Goal: Task Accomplishment & Management: Manage account settings

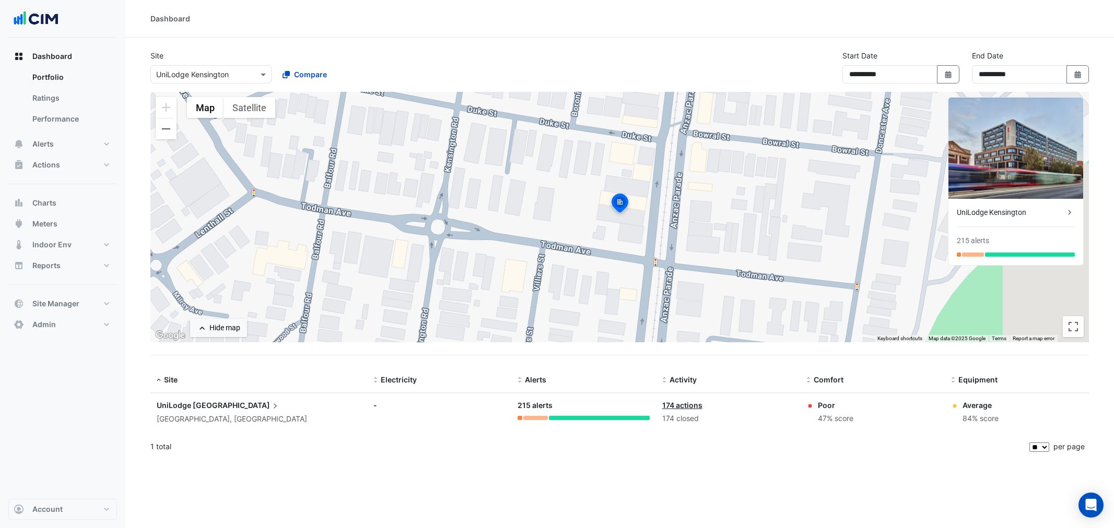
select select "**"
click at [66, 145] on button "Alerts" at bounding box center [62, 144] width 109 height 21
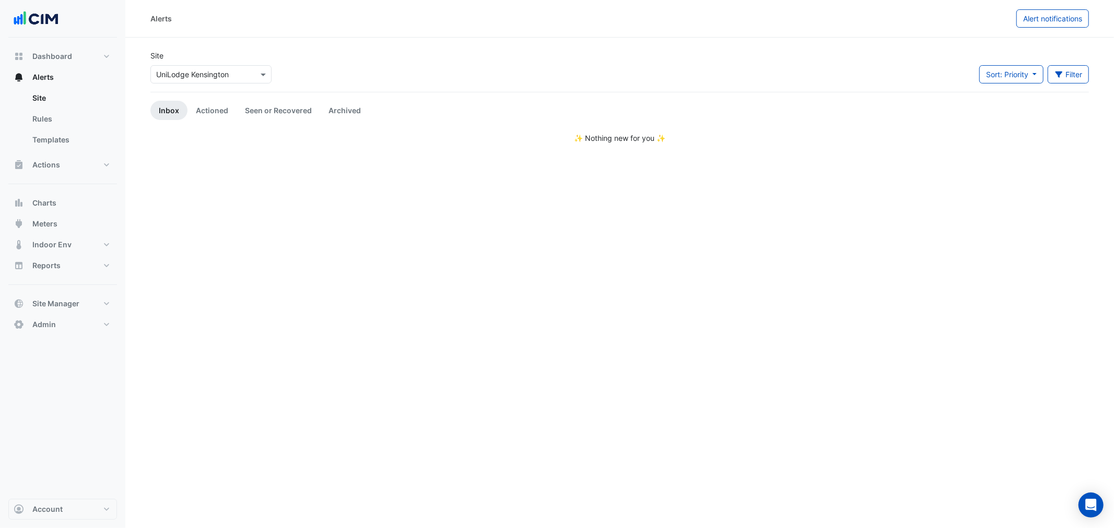
click at [175, 80] on div "Select a Site × UniLodge [GEOGRAPHIC_DATA]" at bounding box center [210, 74] width 121 height 18
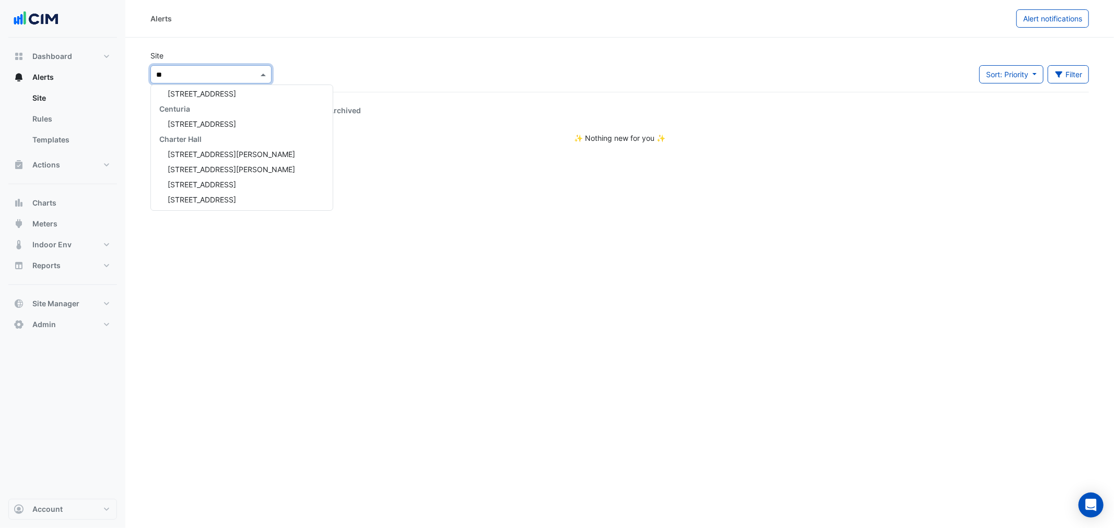
type input "***"
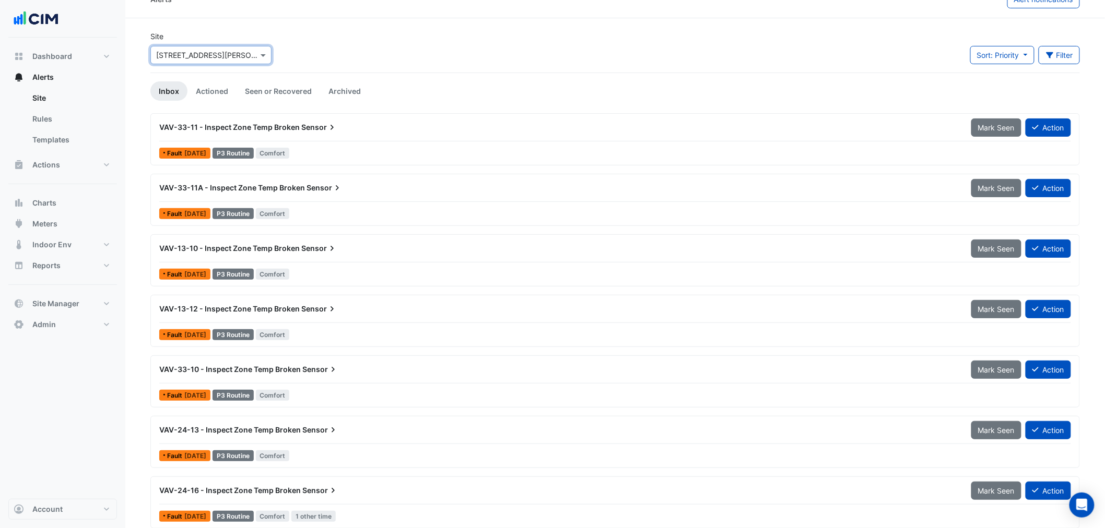
scroll to position [29, 0]
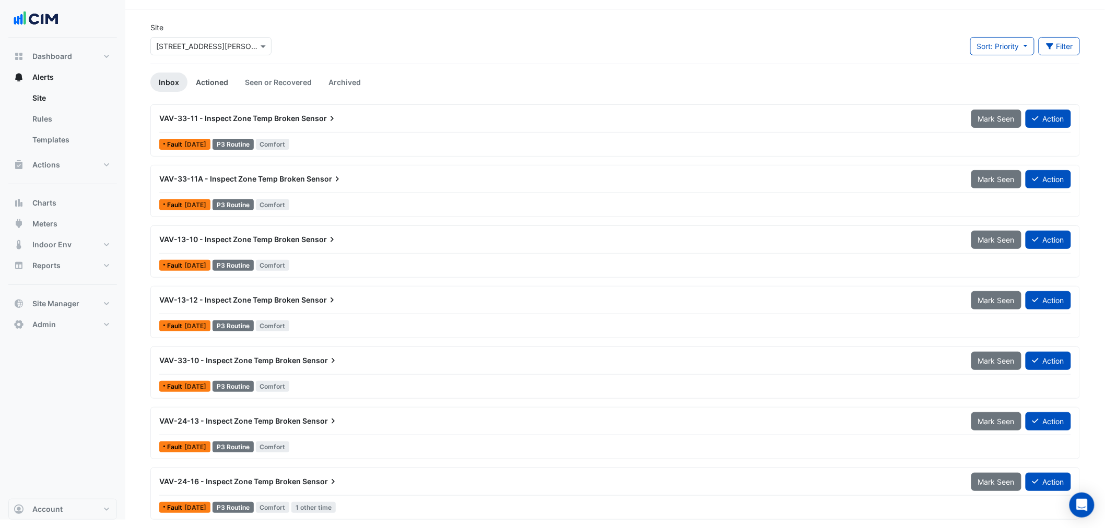
click at [212, 75] on link "Actioned" at bounding box center [211, 82] width 49 height 19
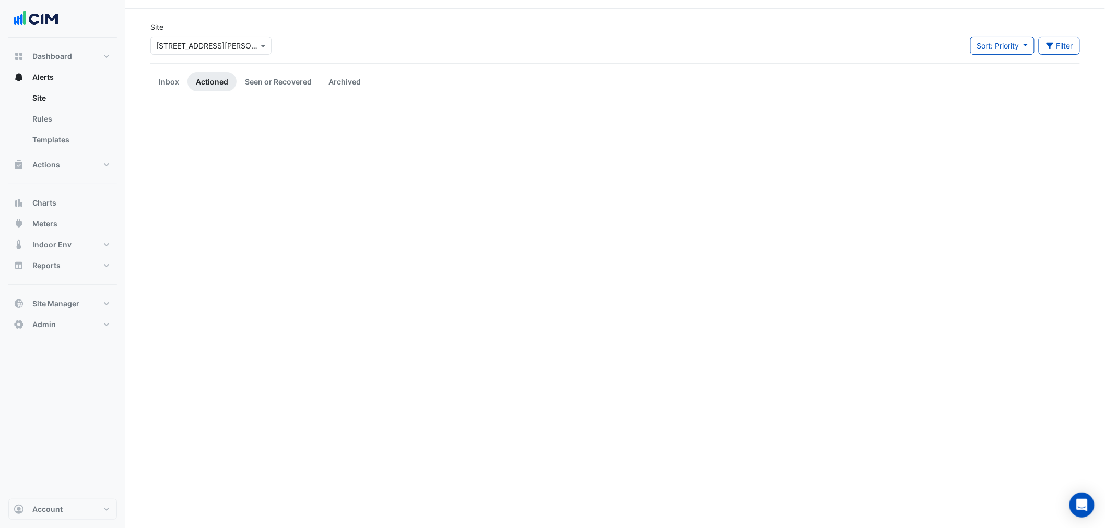
scroll to position [0, 0]
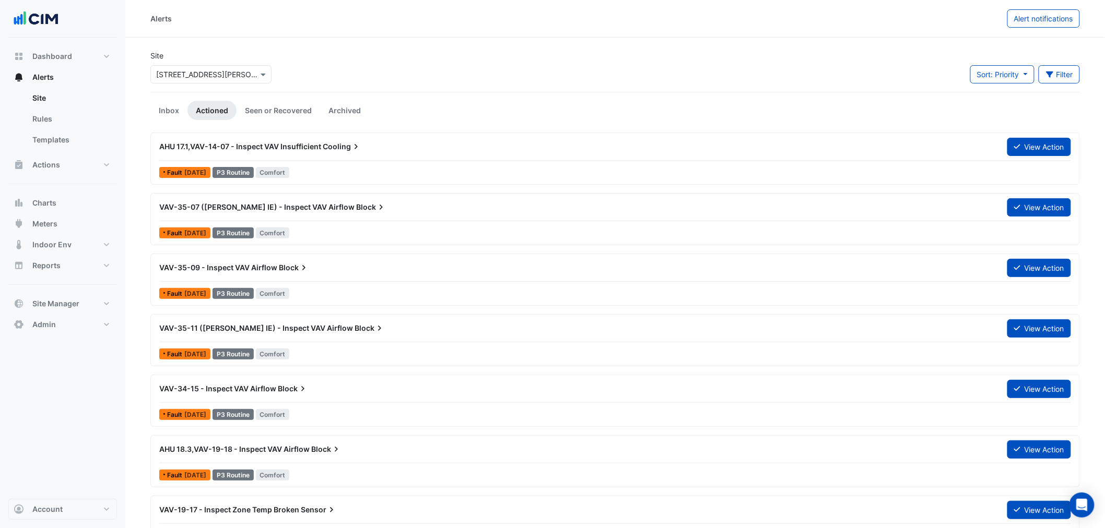
click at [275, 108] on link "Seen or Recovered" at bounding box center [279, 110] width 84 height 19
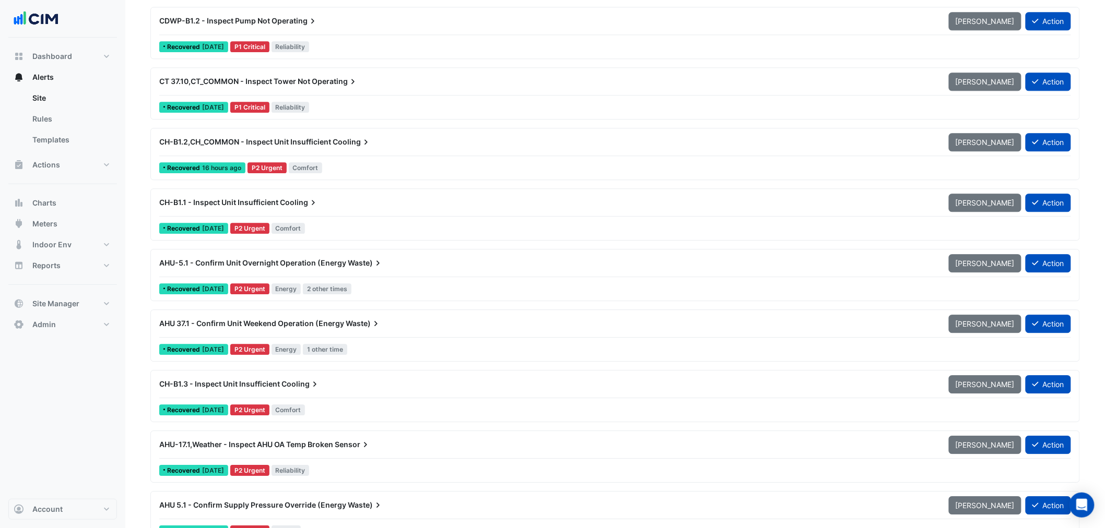
scroll to position [1083, 0]
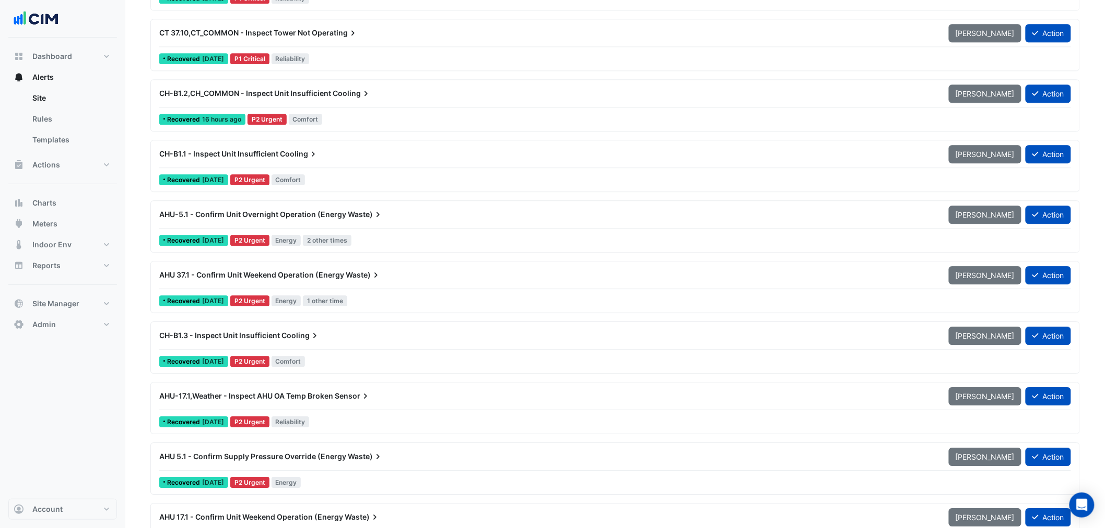
click at [251, 228] on div at bounding box center [615, 228] width 912 height 1
drag, startPoint x: 93, startPoint y: 415, endPoint x: 85, endPoint y: 406, distance: 11.5
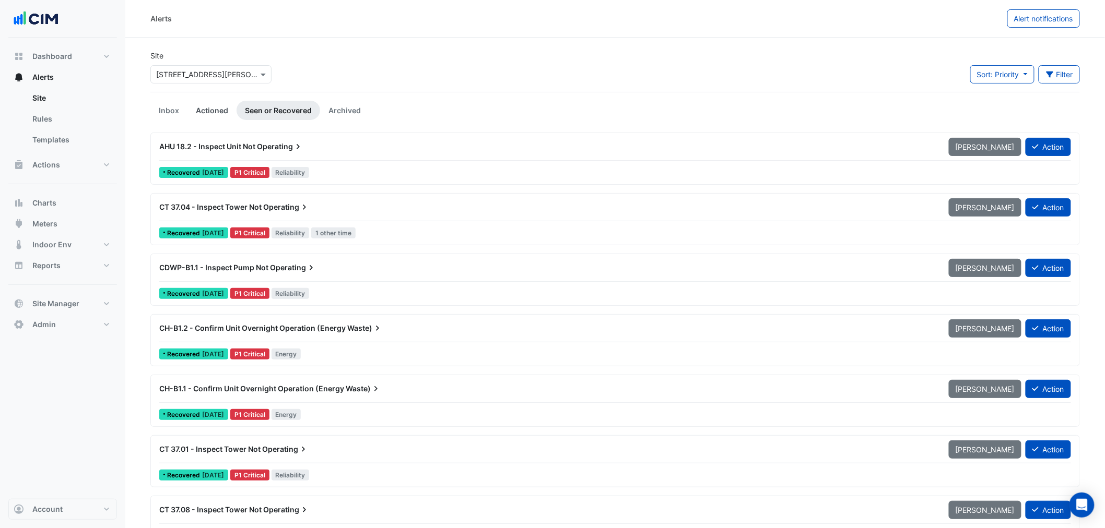
click at [221, 110] on link "Actioned" at bounding box center [211, 110] width 49 height 19
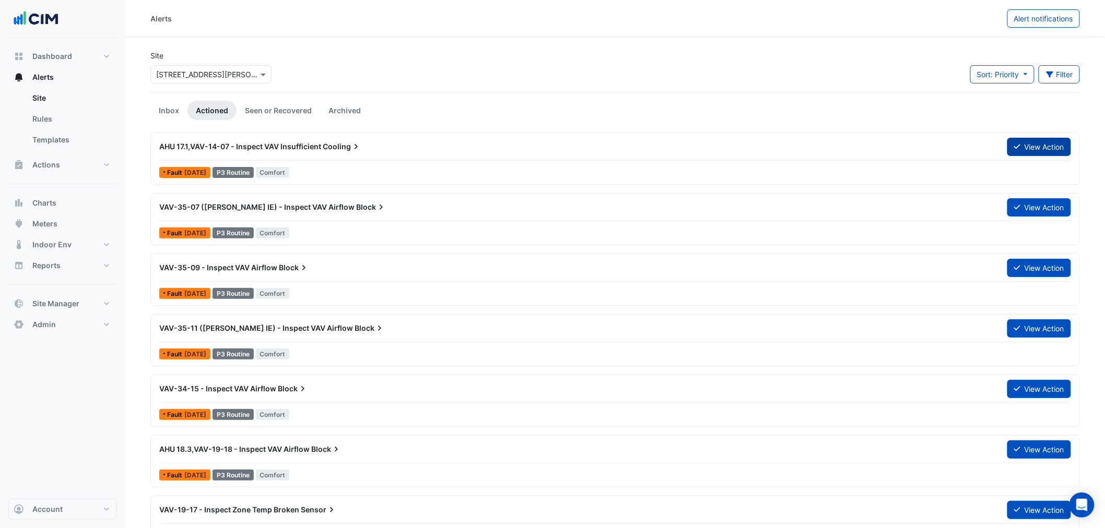
click at [1047, 144] on button "View Action" at bounding box center [1039, 147] width 64 height 18
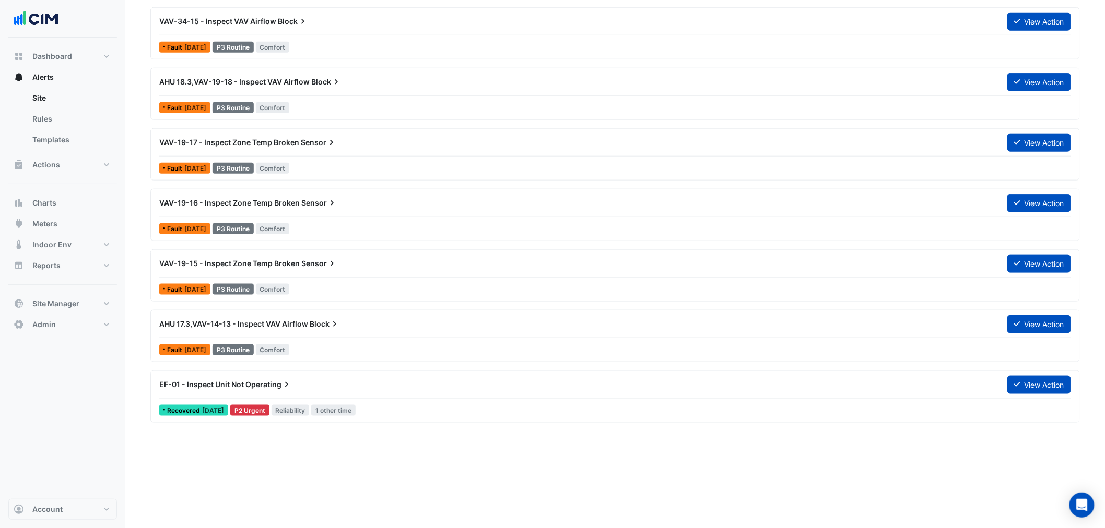
scroll to position [387, 0]
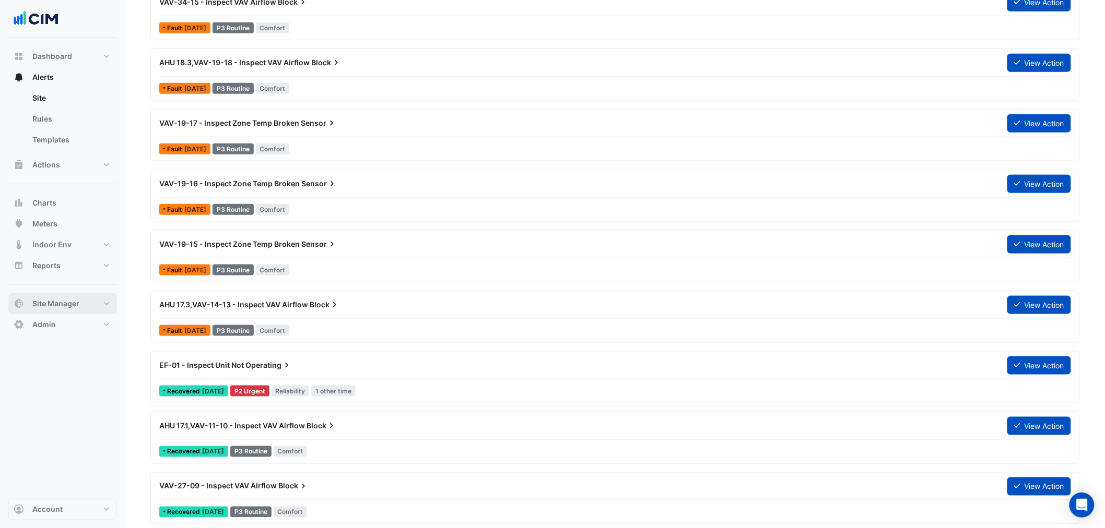
click at [49, 300] on span "Site Manager" at bounding box center [55, 304] width 47 height 10
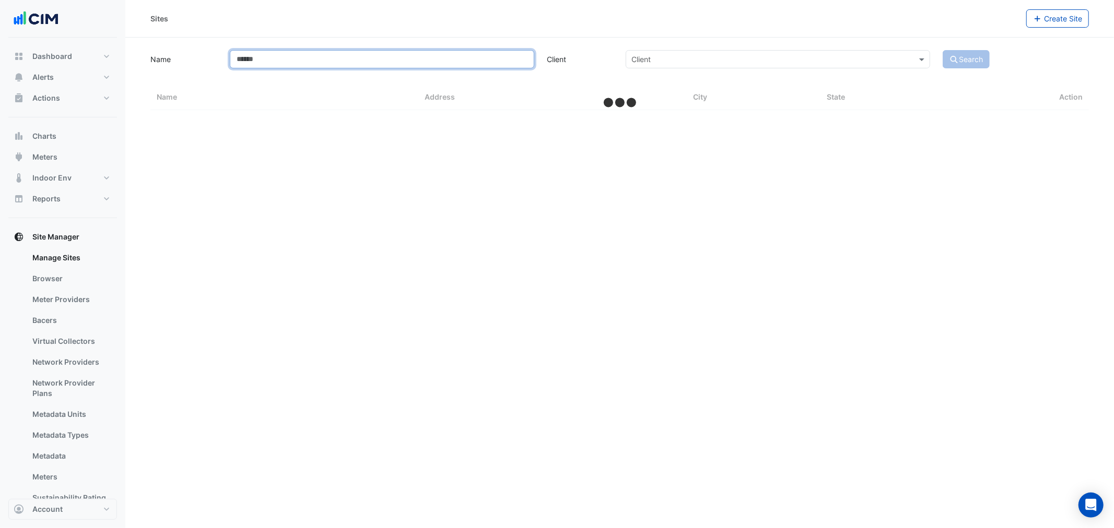
click at [275, 68] on input "Name" at bounding box center [382, 59] width 304 height 18
type input "***"
select select "**"
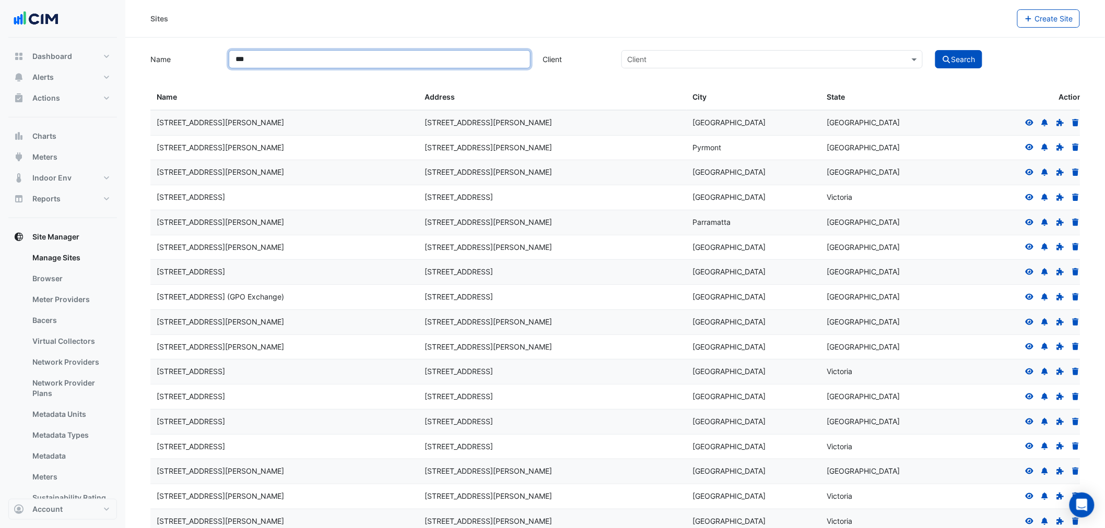
type input "***"
click at [935, 50] on button "Search" at bounding box center [958, 59] width 47 height 18
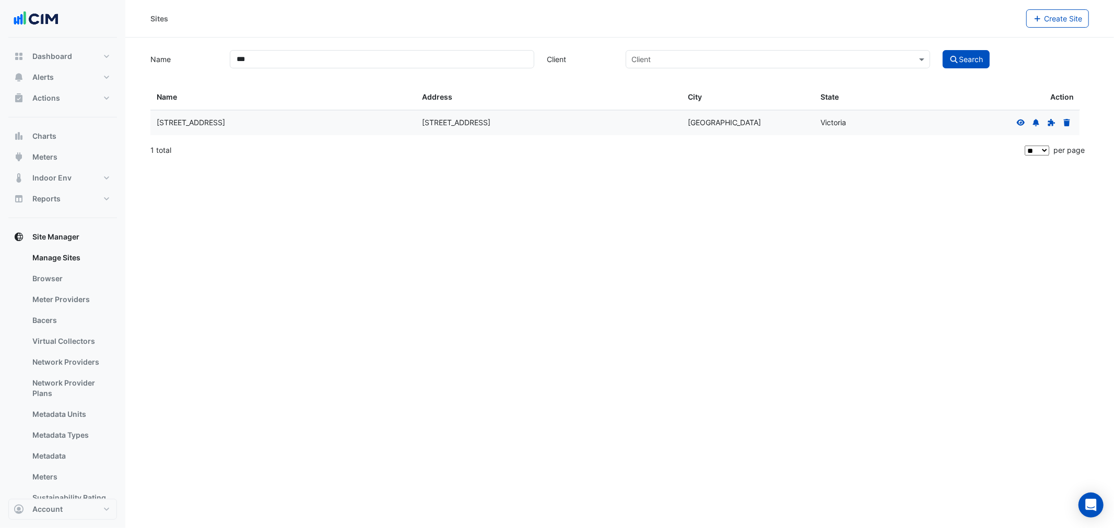
click at [1016, 122] on icon at bounding box center [1020, 122] width 9 height 7
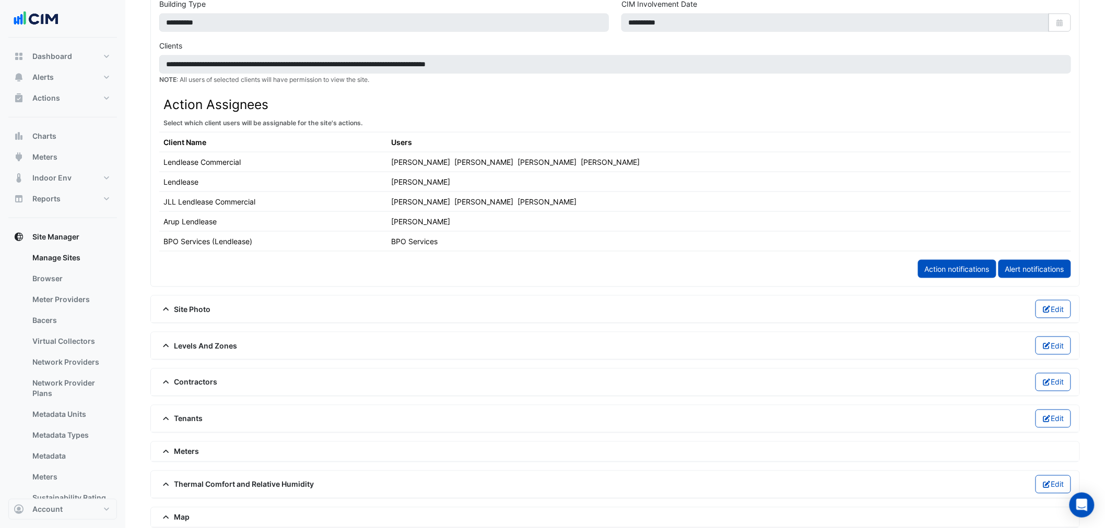
scroll to position [541, 0]
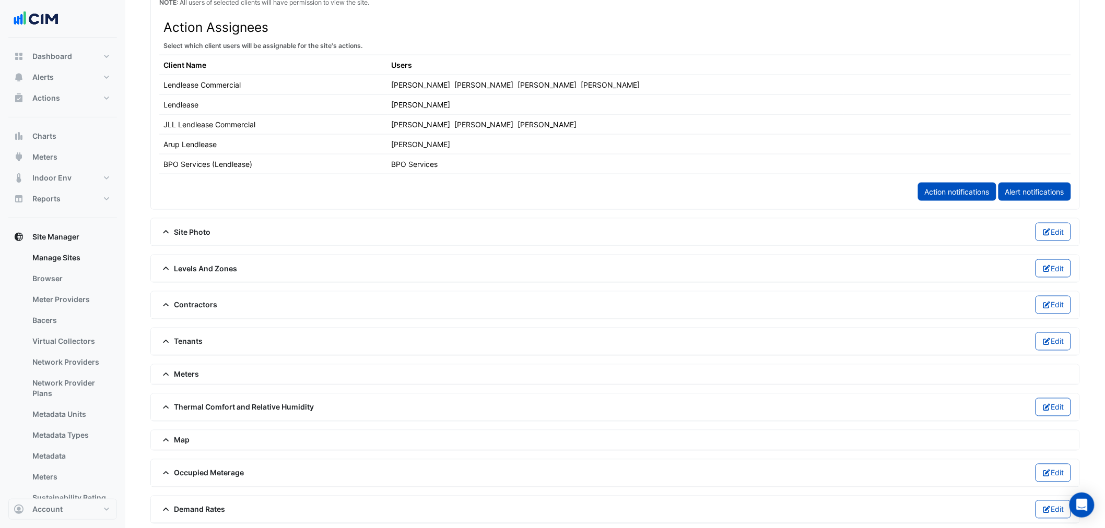
click at [183, 378] on span "Meters" at bounding box center [179, 374] width 40 height 11
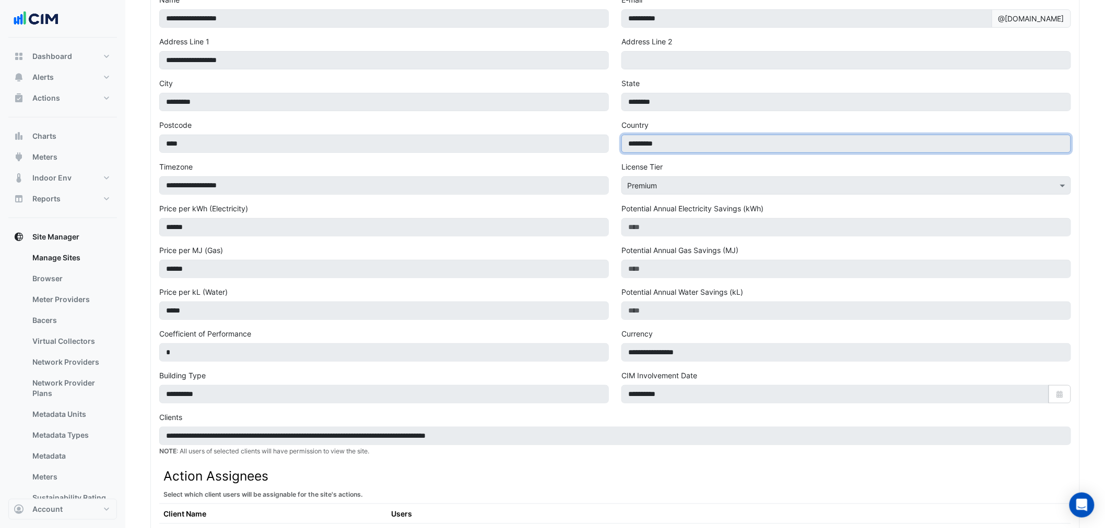
scroll to position [0, 0]
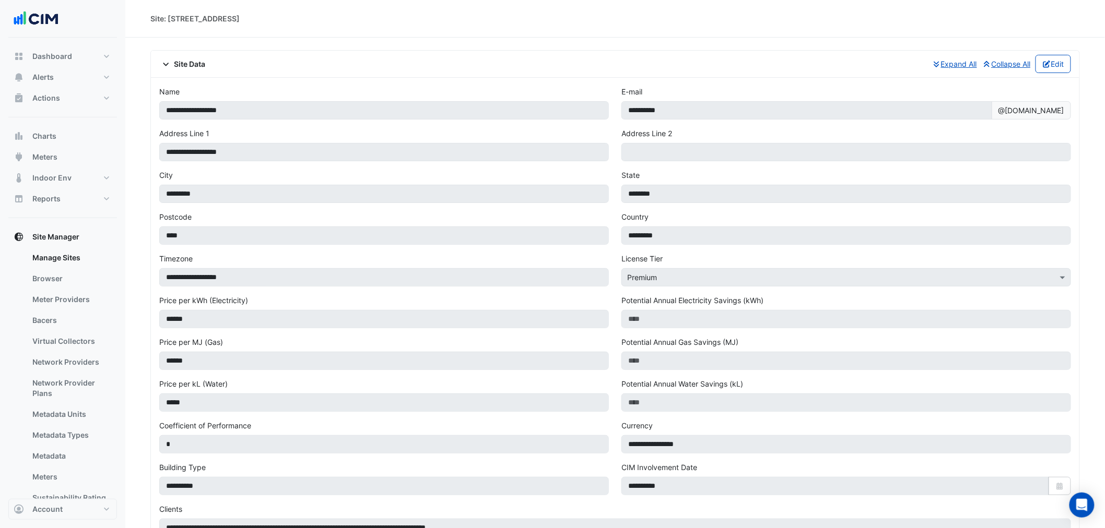
drag, startPoint x: 1056, startPoint y: 58, endPoint x: 1043, endPoint y: 87, distance: 31.1
click at [1056, 58] on button "Edit" at bounding box center [1054, 64] width 36 height 18
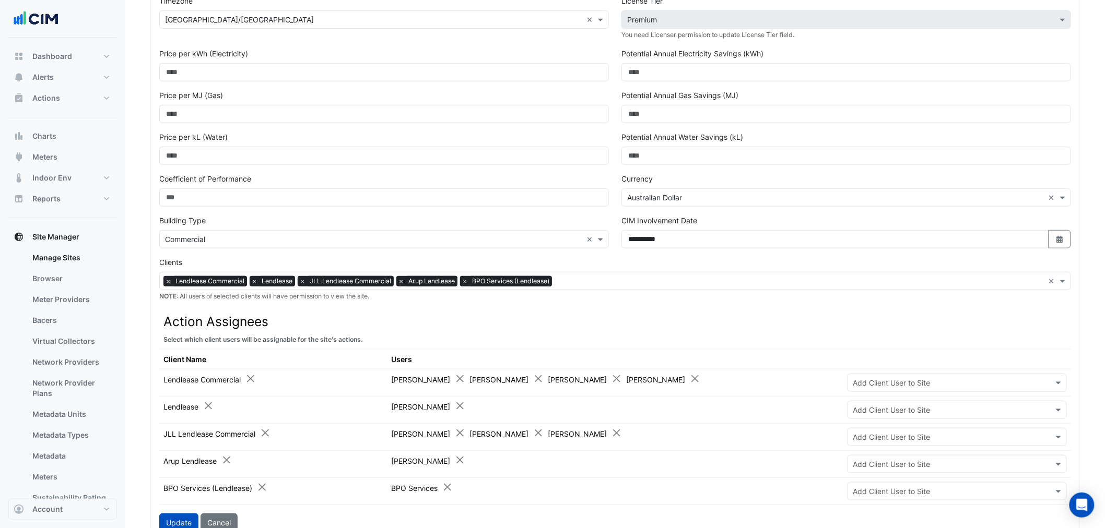
scroll to position [309, 0]
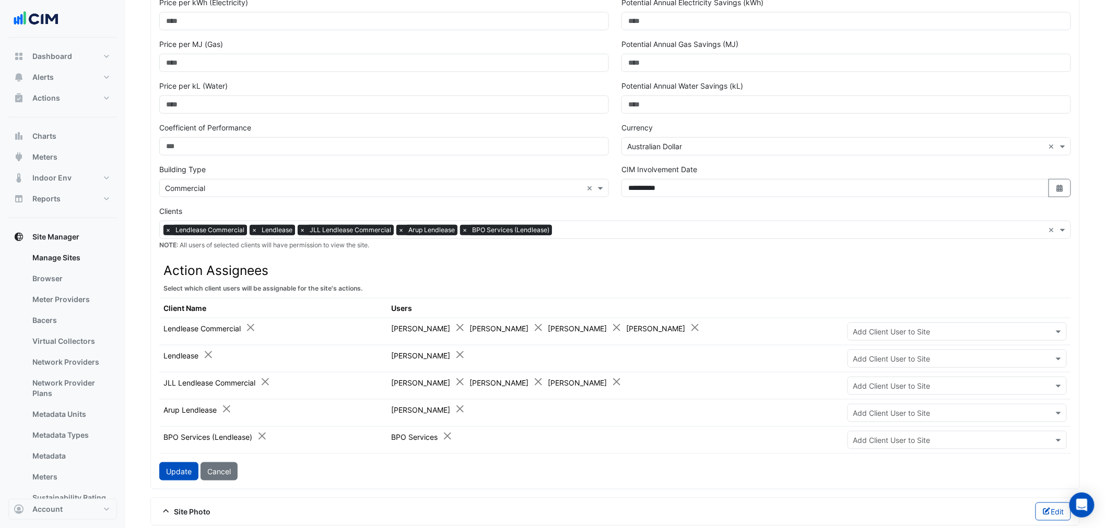
click at [599, 233] on input "text" at bounding box center [800, 231] width 488 height 11
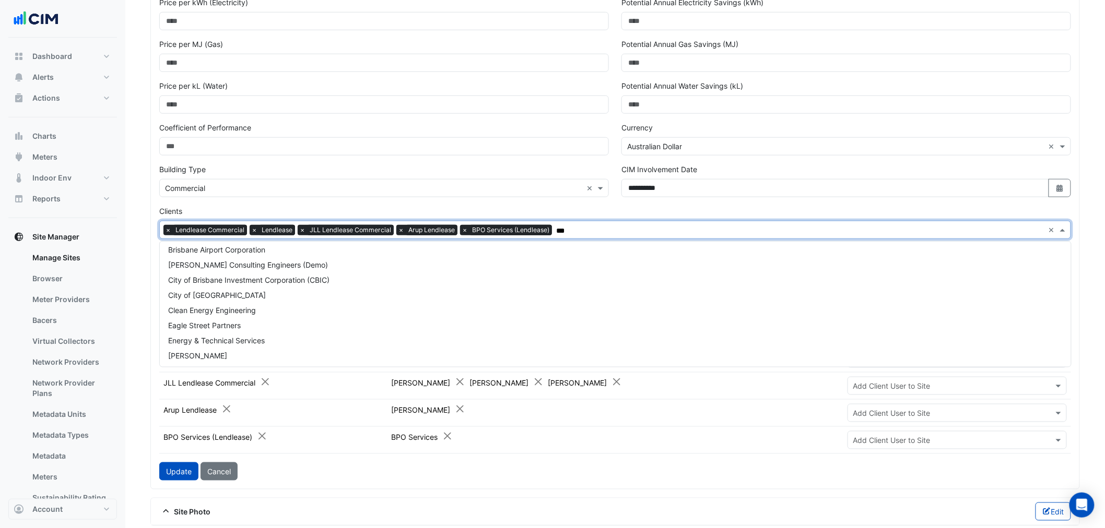
scroll to position [0, 0]
type input "****"
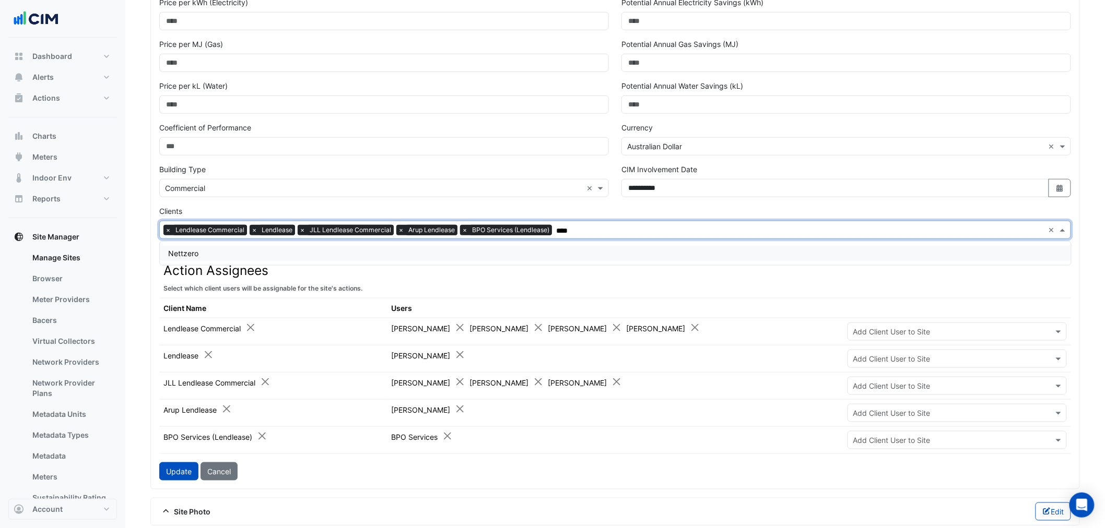
click at [531, 253] on div "Nettzero" at bounding box center [615, 253] width 911 height 15
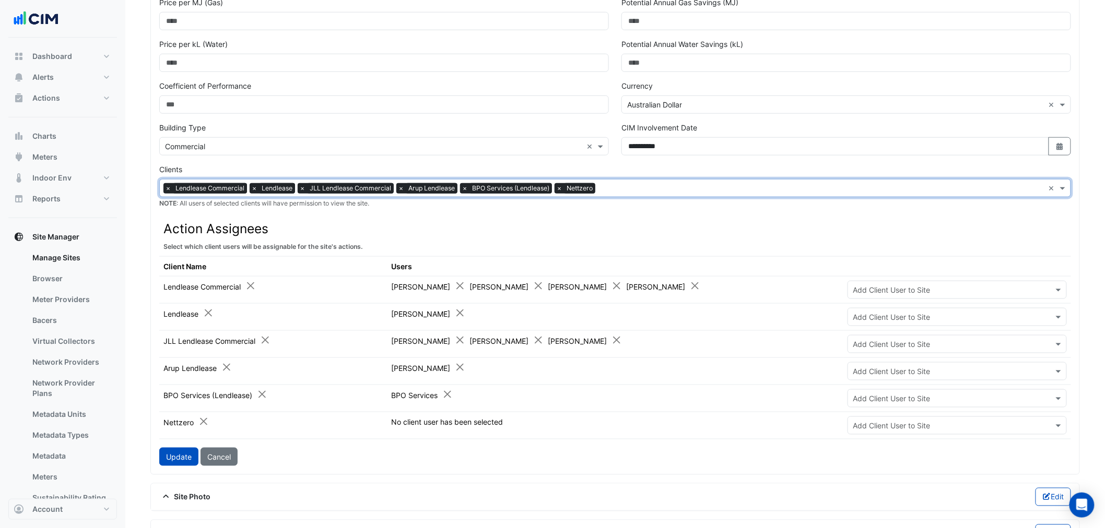
scroll to position [387, 0]
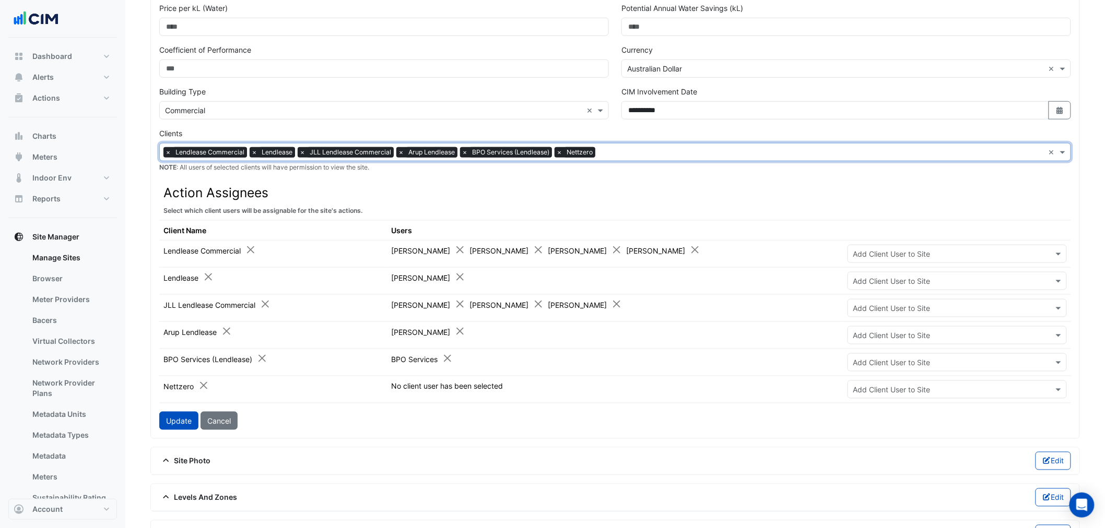
click at [904, 390] on input "text" at bounding box center [946, 390] width 187 height 11
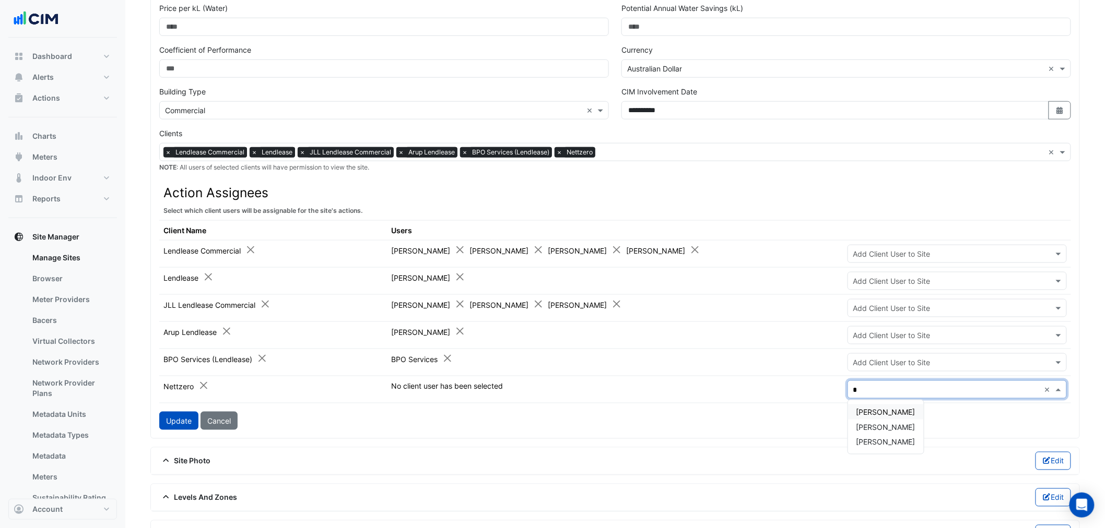
type input "**"
click at [166, 419] on button "Update" at bounding box center [178, 421] width 39 height 18
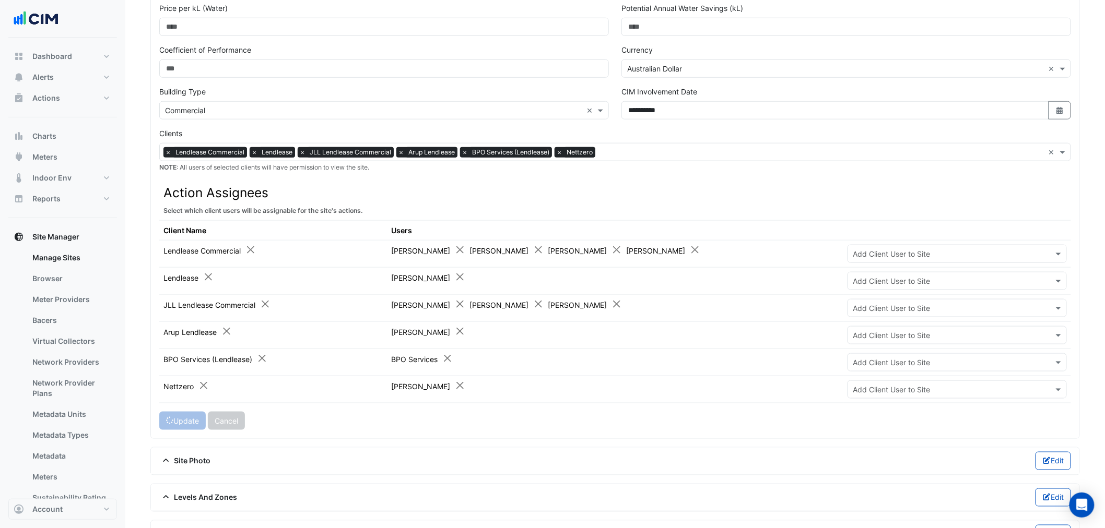
scroll to position [376, 0]
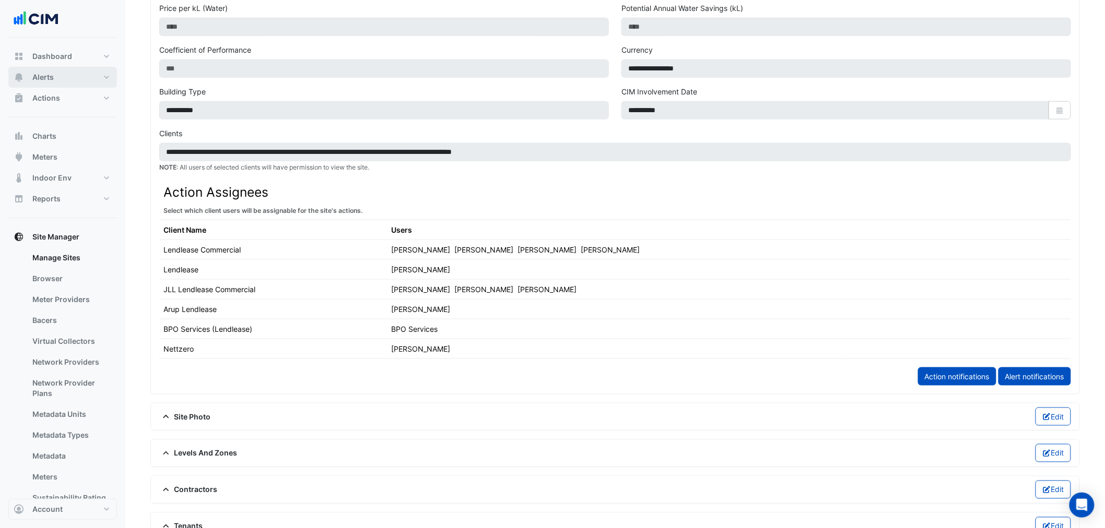
click at [40, 76] on span "Alerts" at bounding box center [42, 77] width 21 height 10
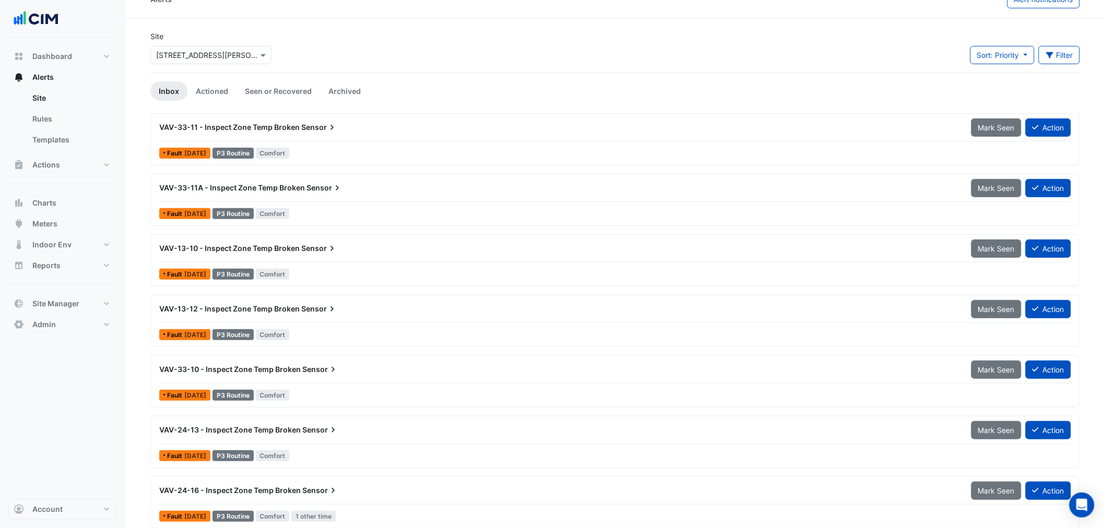
scroll to position [29, 0]
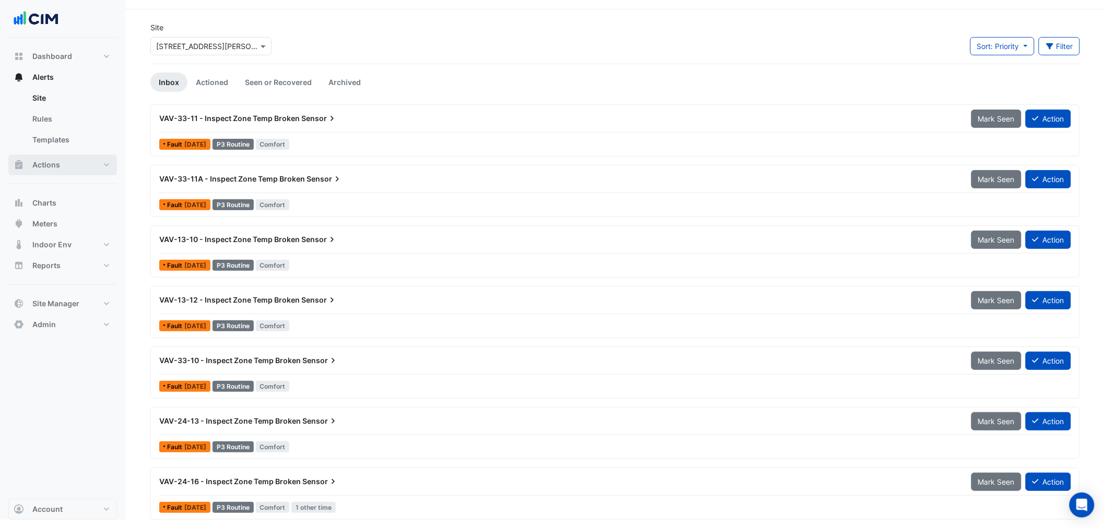
click at [57, 159] on button "Actions" at bounding box center [62, 165] width 109 height 21
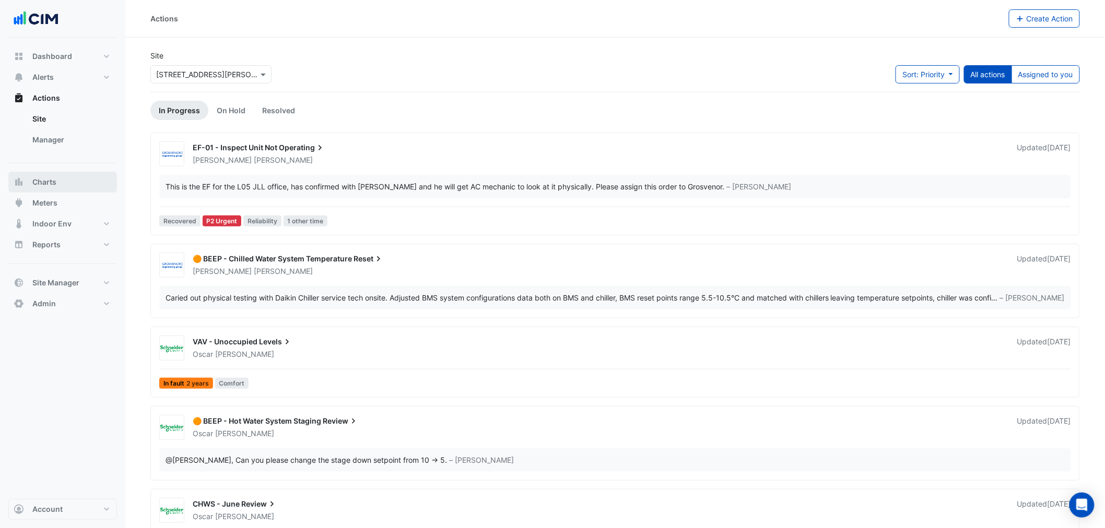
click at [66, 179] on button "Charts" at bounding box center [62, 182] width 109 height 21
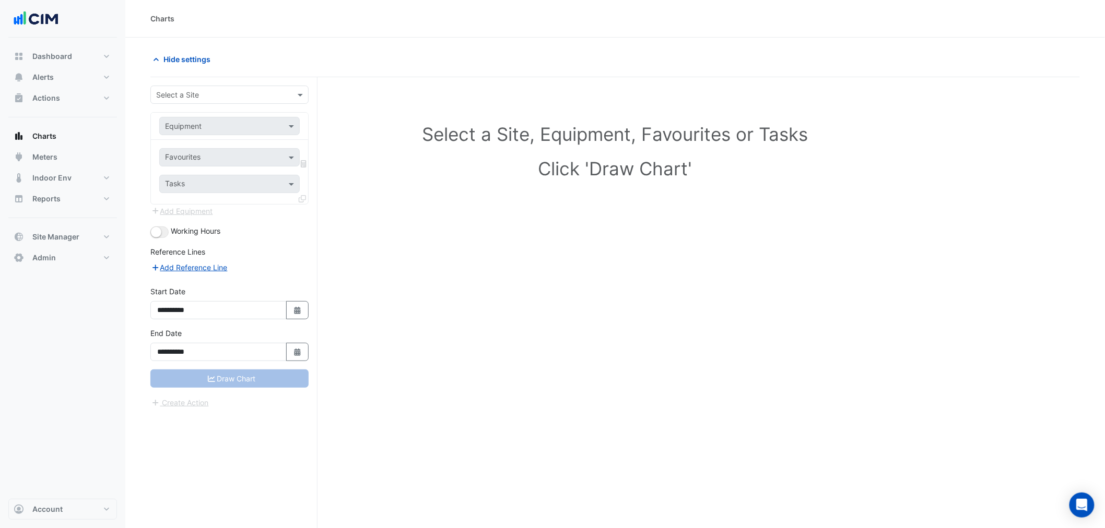
click at [202, 100] on input "text" at bounding box center [219, 95] width 126 height 11
type input "***"
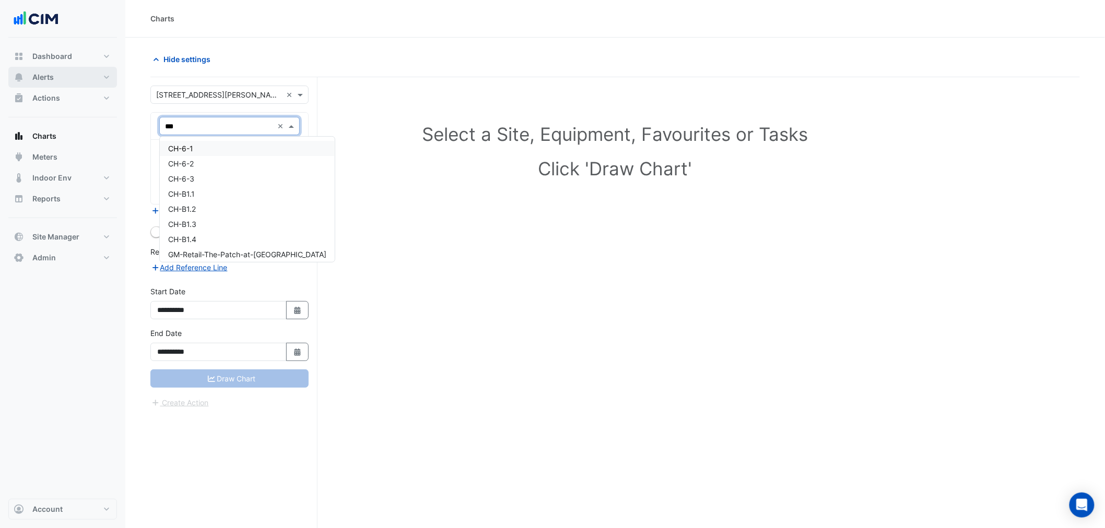
type input "****"
click at [231, 191] on div "CH-B1.4" at bounding box center [229, 193] width 139 height 15
click at [209, 166] on div "Favourites Tasks" at bounding box center [229, 172] width 157 height 64
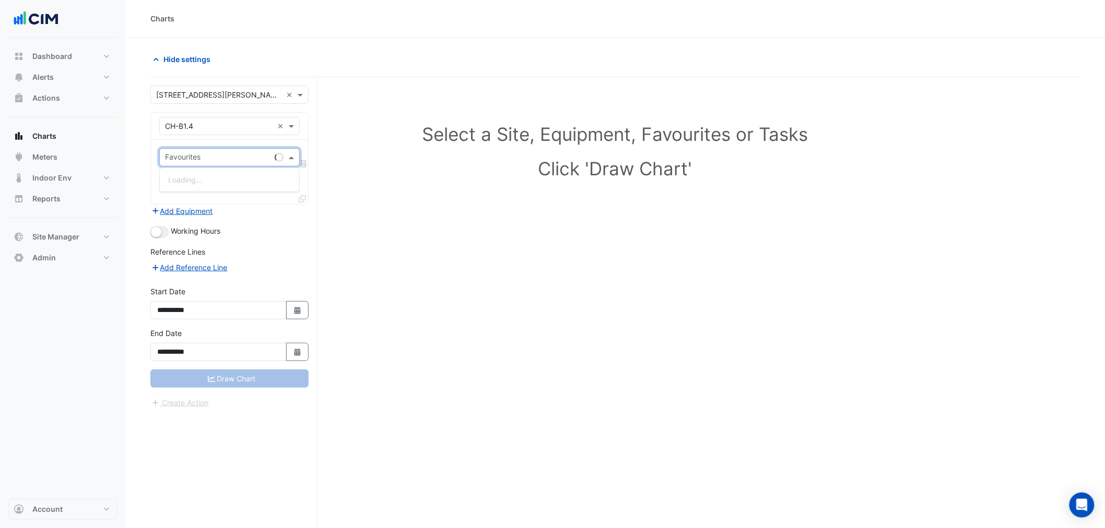
click at [210, 159] on input "text" at bounding box center [217, 158] width 105 height 11
type input "******"
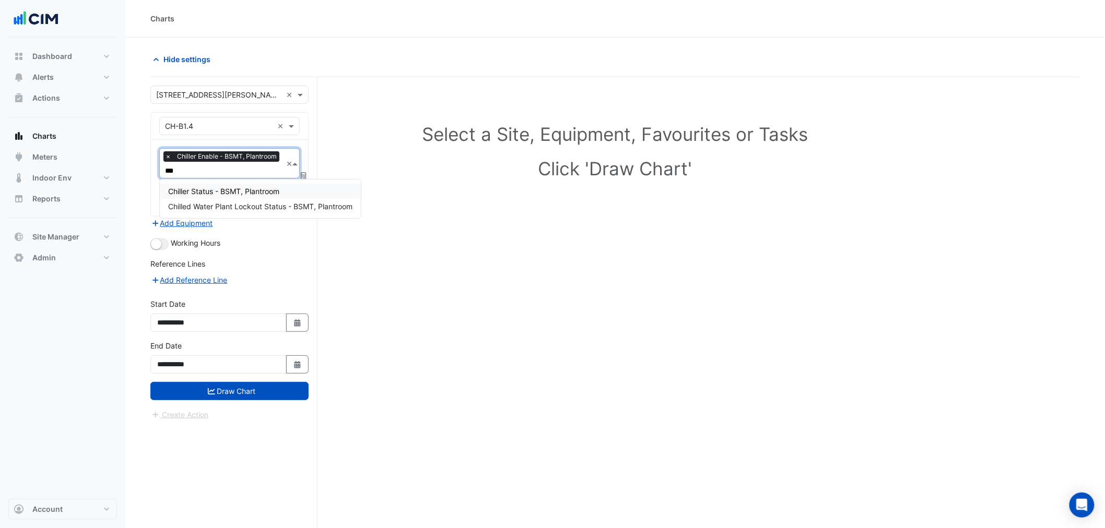
type input "****"
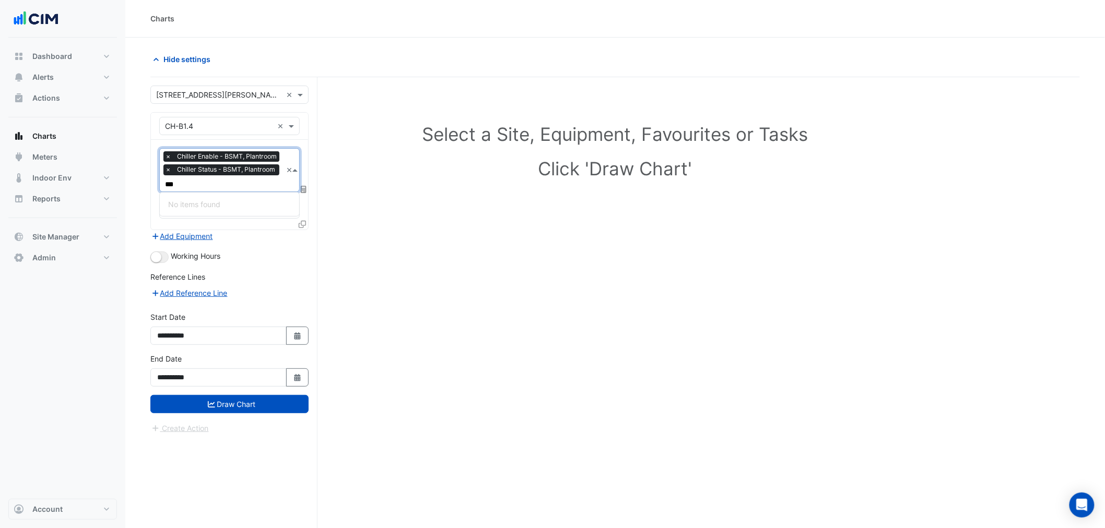
type input "****"
type input "*"
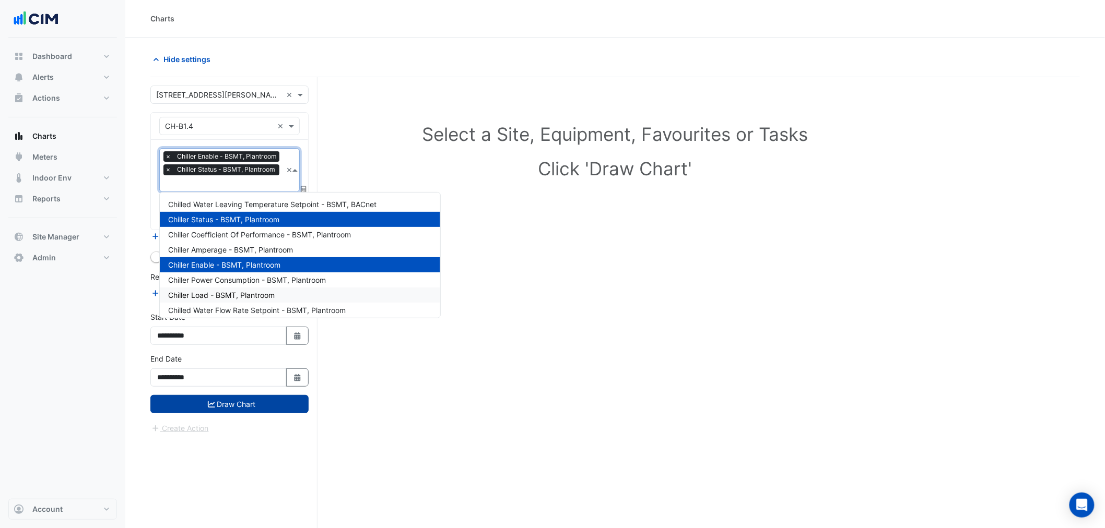
click at [204, 395] on button "Draw Chart" at bounding box center [229, 404] width 158 height 18
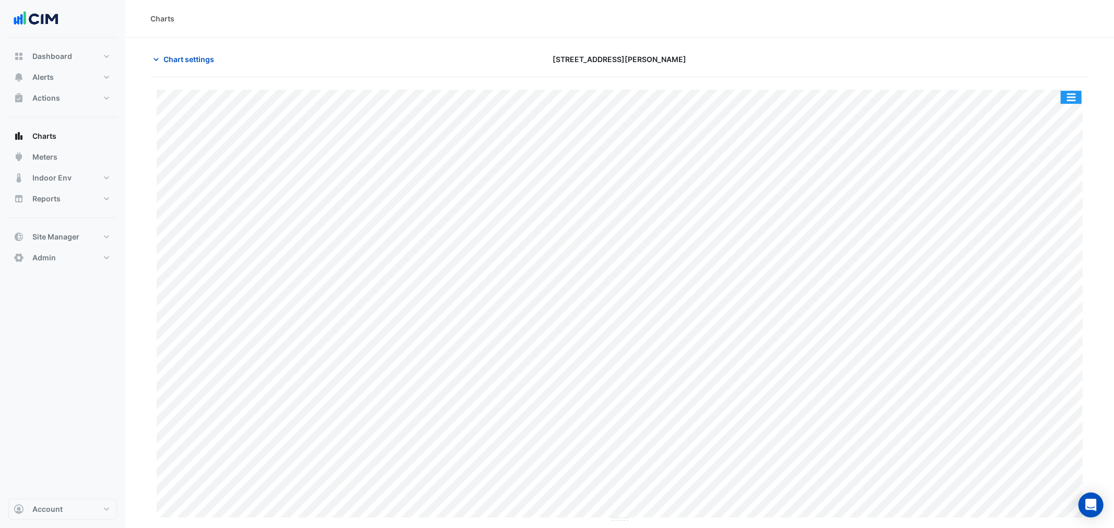
drag, startPoint x: 1074, startPoint y: 96, endPoint x: 1072, endPoint y: 110, distance: 14.3
click at [1073, 97] on button "button" at bounding box center [1071, 97] width 21 height 13
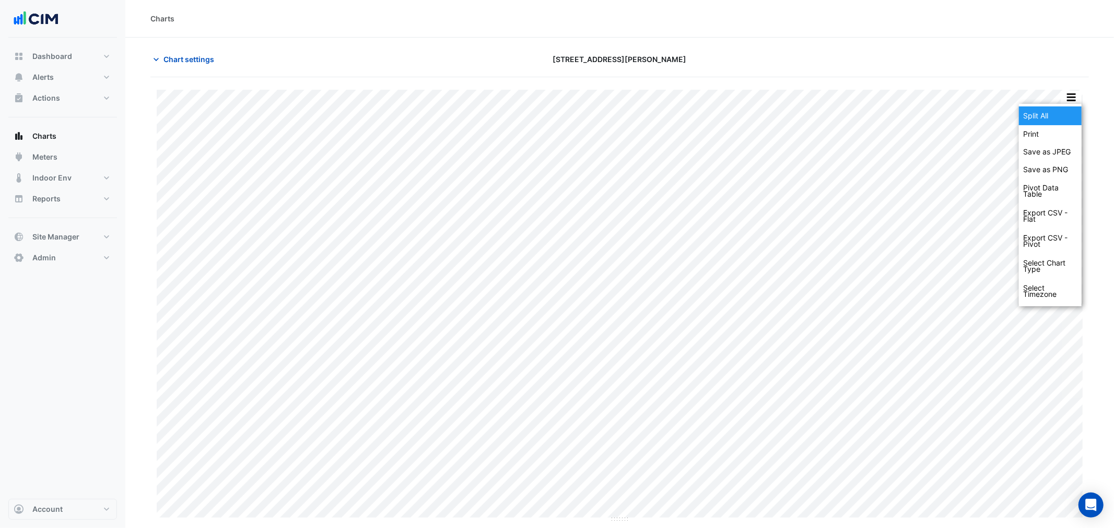
click at [1059, 115] on div "Split All" at bounding box center [1050, 116] width 63 height 19
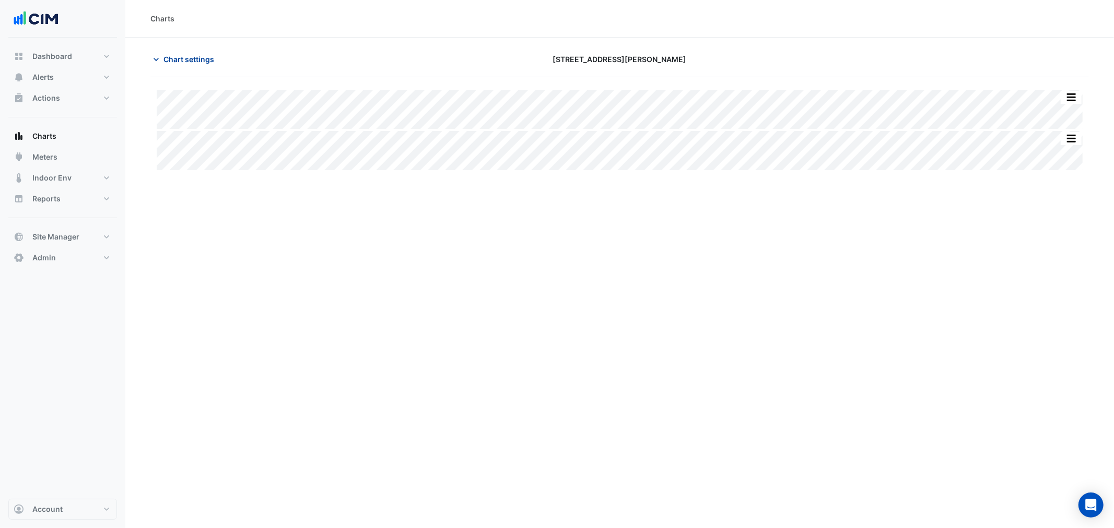
click at [185, 58] on span "Chart settings" at bounding box center [188, 59] width 51 height 11
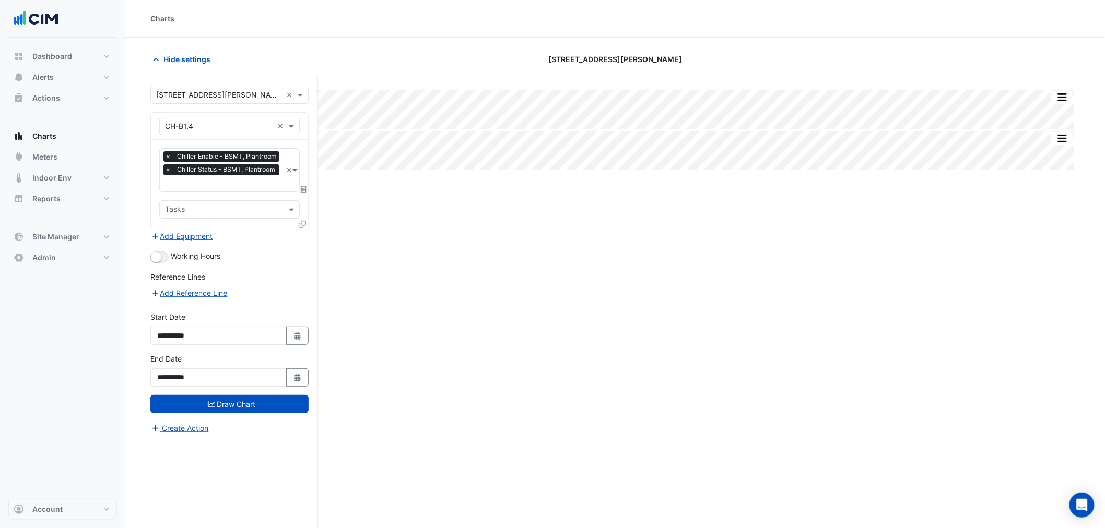
click at [241, 171] on span "Chiller Status - BSMT, Plantroom" at bounding box center [225, 169] width 103 height 10
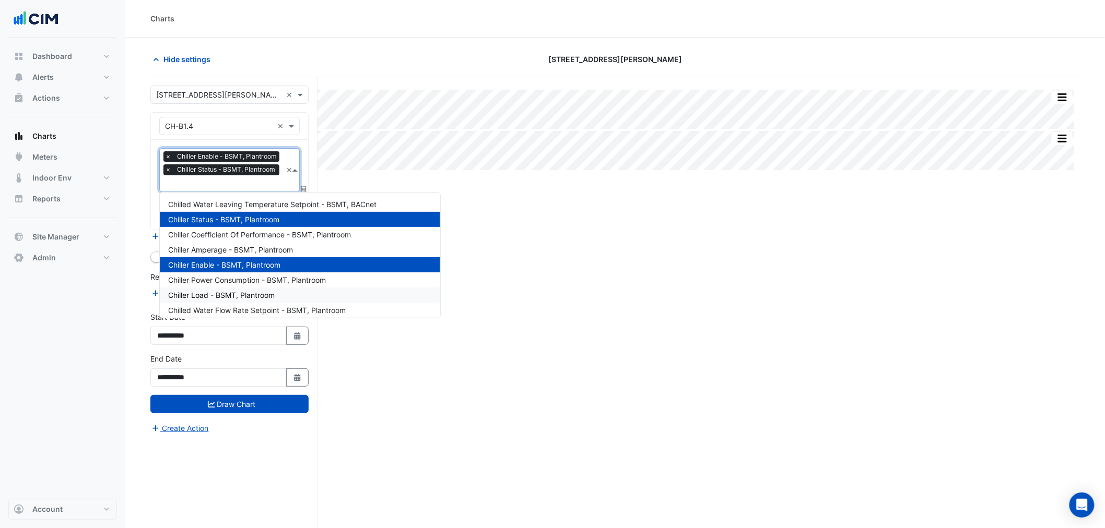
click at [265, 291] on span "Chiller Load - BSMT, Plantroom" at bounding box center [221, 295] width 107 height 9
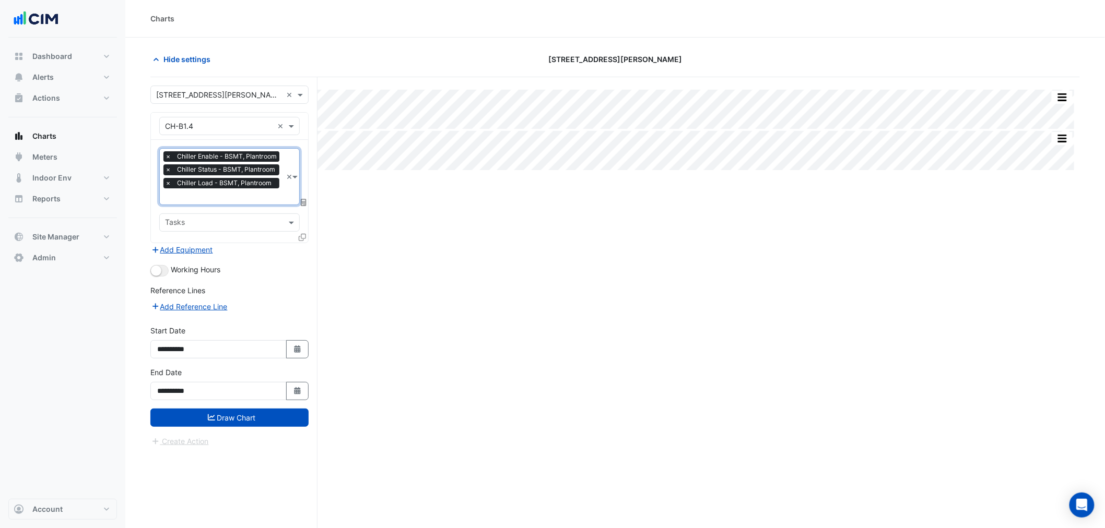
drag, startPoint x: 225, startPoint y: 183, endPoint x: 221, endPoint y: 197, distance: 14.2
click at [223, 185] on span "Chiller Load - BSMT, Plantroom" at bounding box center [224, 183] width 100 height 10
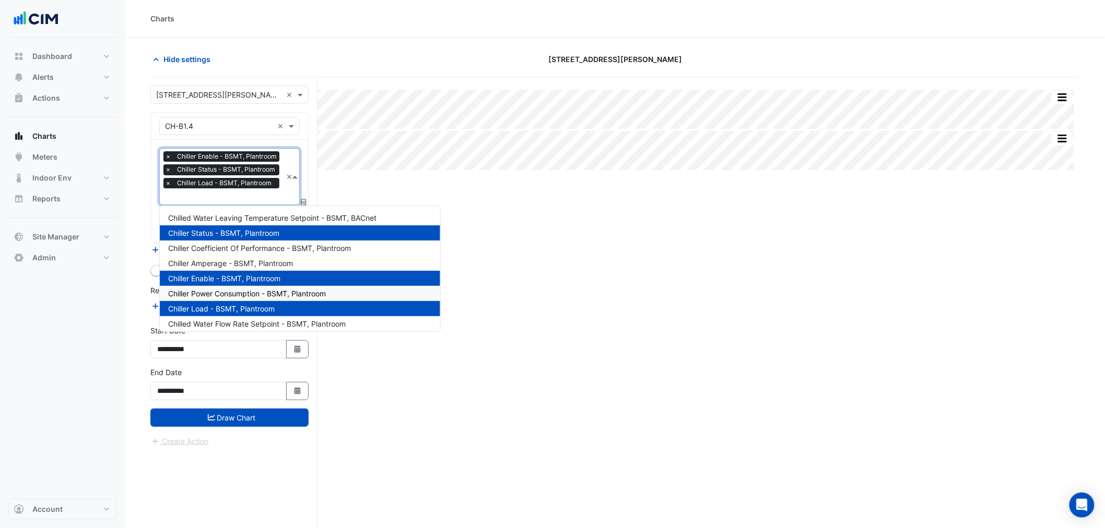
click at [216, 295] on span "Chiller Power Consumption - BSMT, Plantroom" at bounding box center [247, 293] width 158 height 9
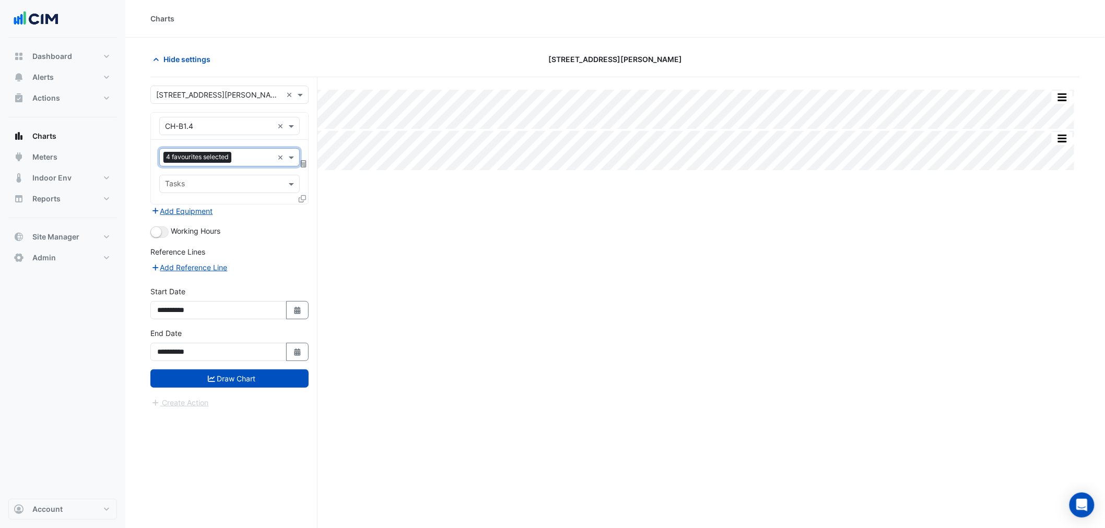
click at [194, 199] on div "Favourites 4 favourites selected × Tasks" at bounding box center [229, 172] width 157 height 64
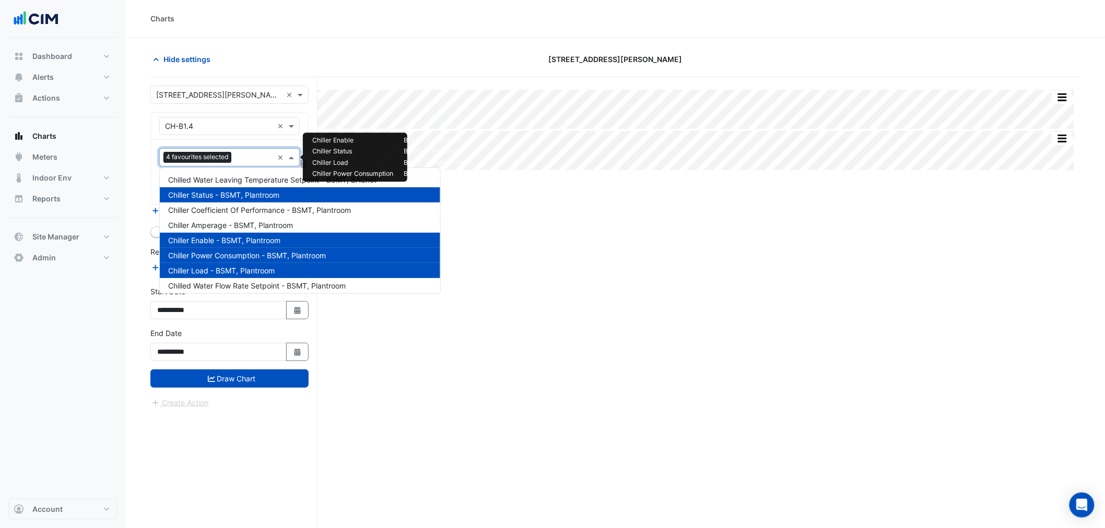
click at [196, 163] on div "4 favourites selected" at bounding box center [198, 158] width 70 height 13
click at [210, 228] on span "Chiller Amperage - BSMT, Plantroom" at bounding box center [230, 225] width 125 height 9
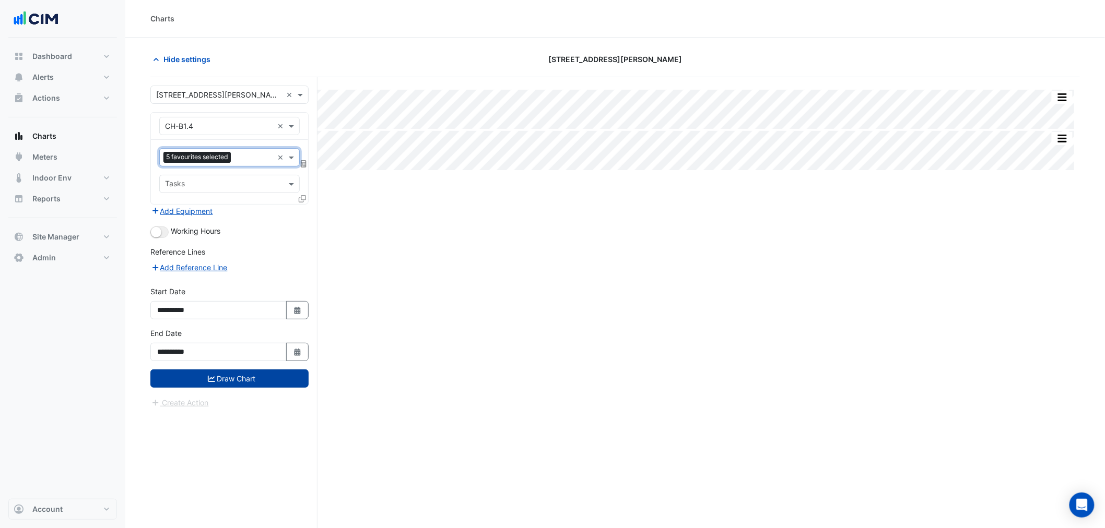
click at [254, 376] on button "Draw Chart" at bounding box center [229, 379] width 158 height 18
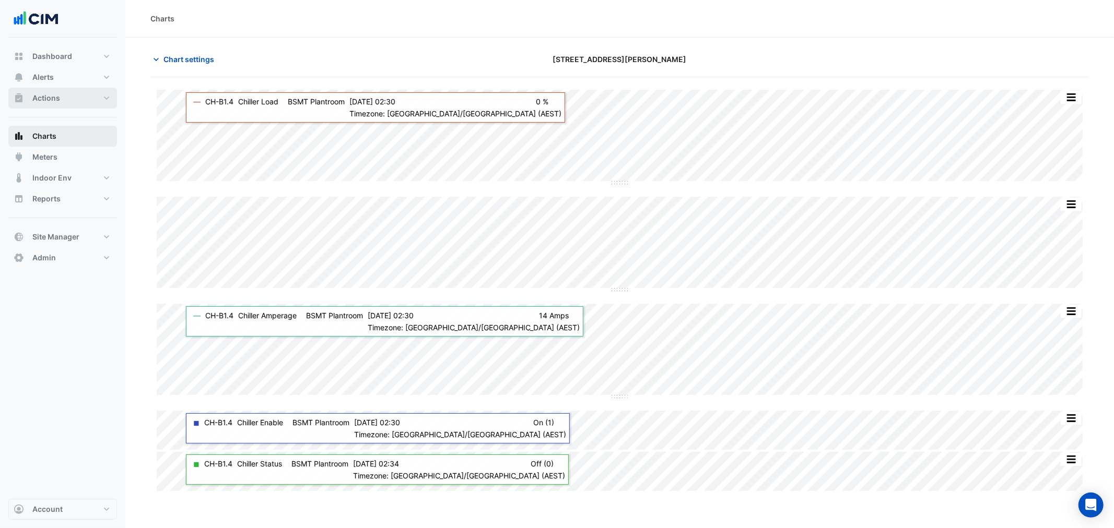
drag, startPoint x: 56, startPoint y: 96, endPoint x: 62, endPoint y: 131, distance: 36.0
click at [56, 96] on span "Actions" at bounding box center [46, 98] width 28 height 10
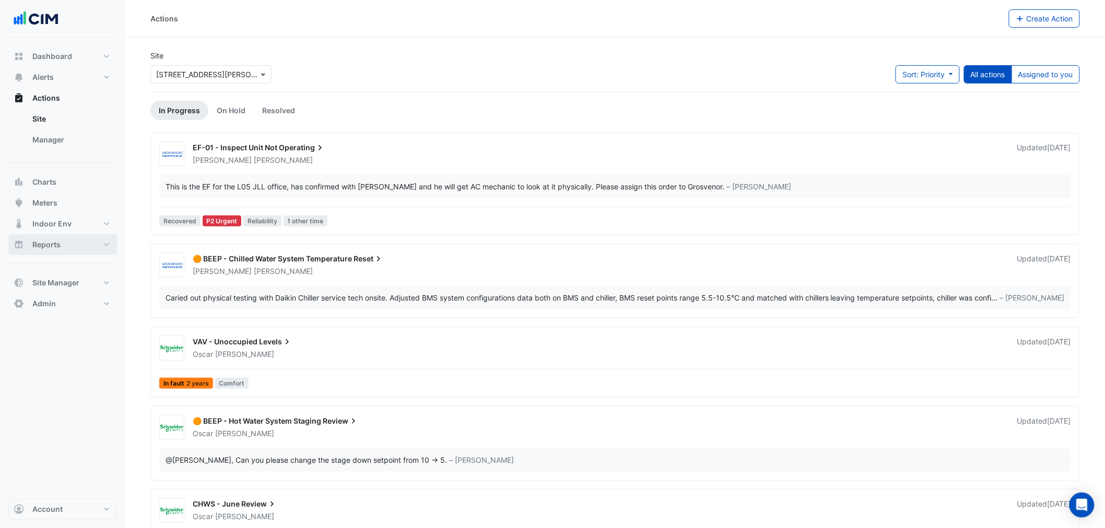
click at [63, 247] on button "Reports" at bounding box center [62, 244] width 109 height 21
select select "**"
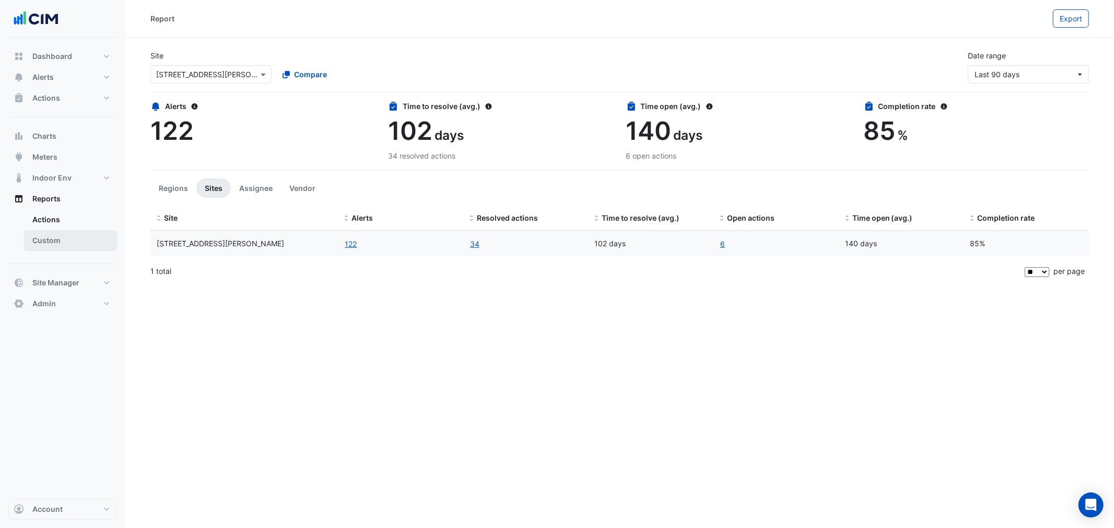
click at [51, 243] on link "Custom" at bounding box center [70, 240] width 93 height 21
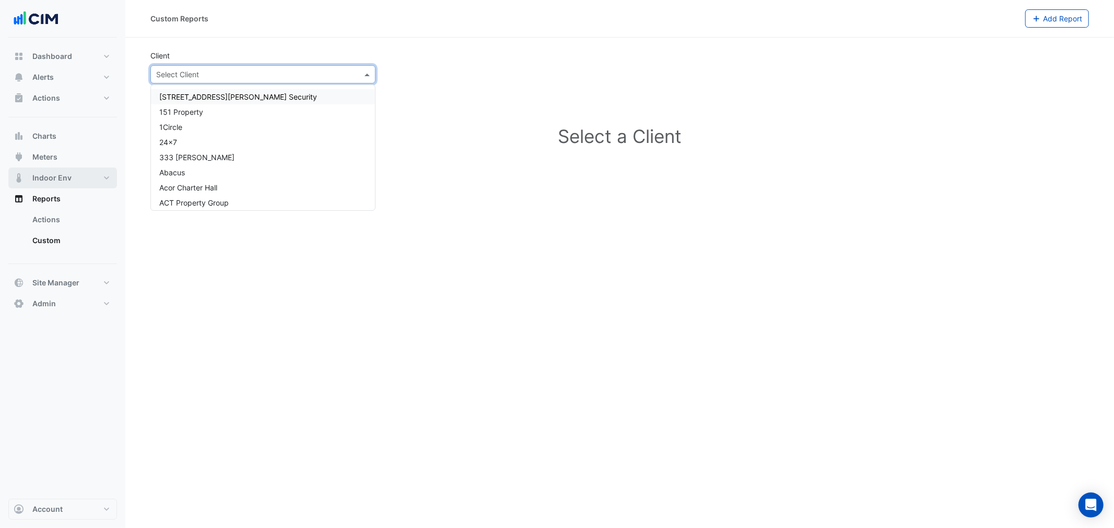
drag, startPoint x: 201, startPoint y: 78, endPoint x: 62, endPoint y: 187, distance: 176.3
click at [196, 79] on div "Select Client" at bounding box center [254, 74] width 207 height 11
click at [58, 221] on link "Actions" at bounding box center [70, 219] width 93 height 21
select select "**"
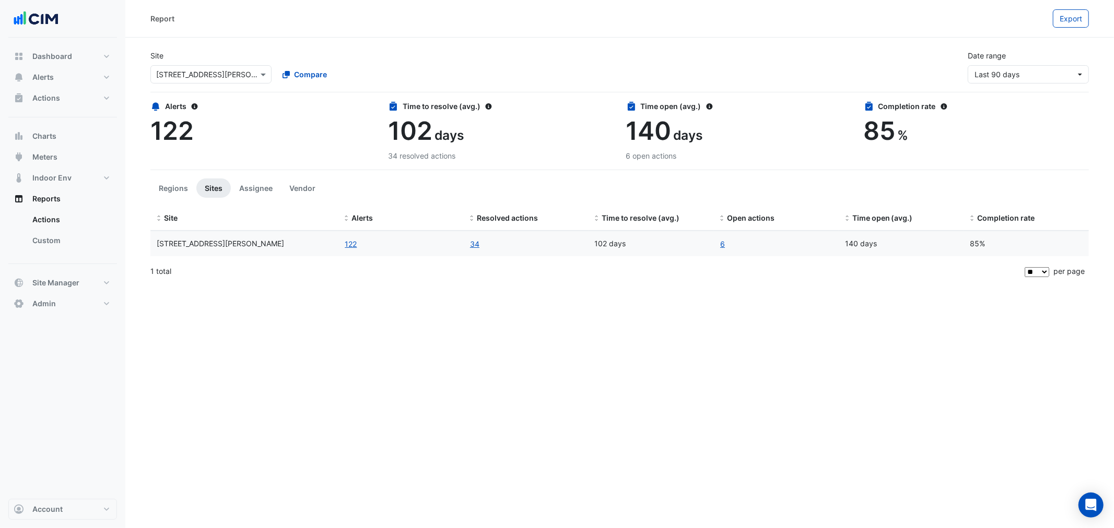
click at [230, 72] on input "text" at bounding box center [200, 74] width 89 height 11
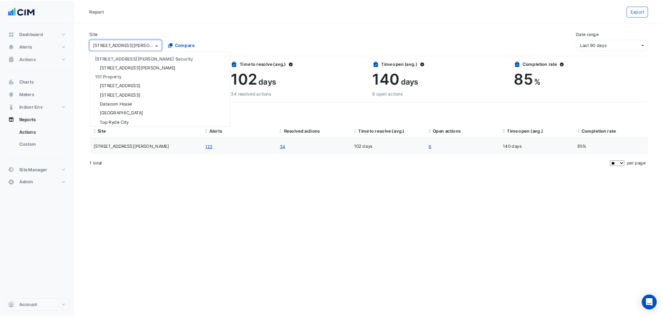
scroll to position [912, 0]
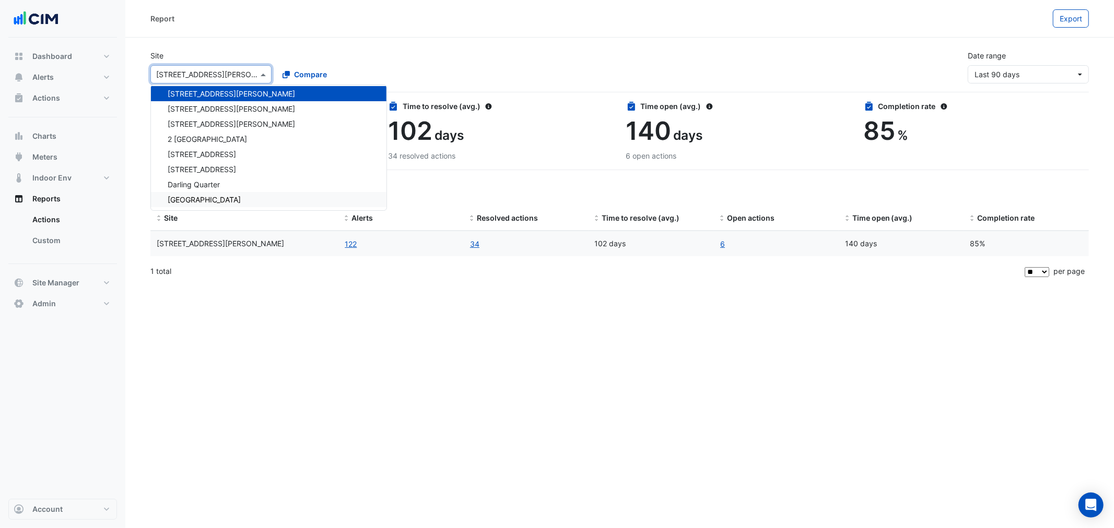
click at [520, 356] on div "Report Export Site Select a Site × [STREET_ADDRESS][PERSON_NAME] [STREET_ADDRES…" at bounding box center [619, 264] width 989 height 528
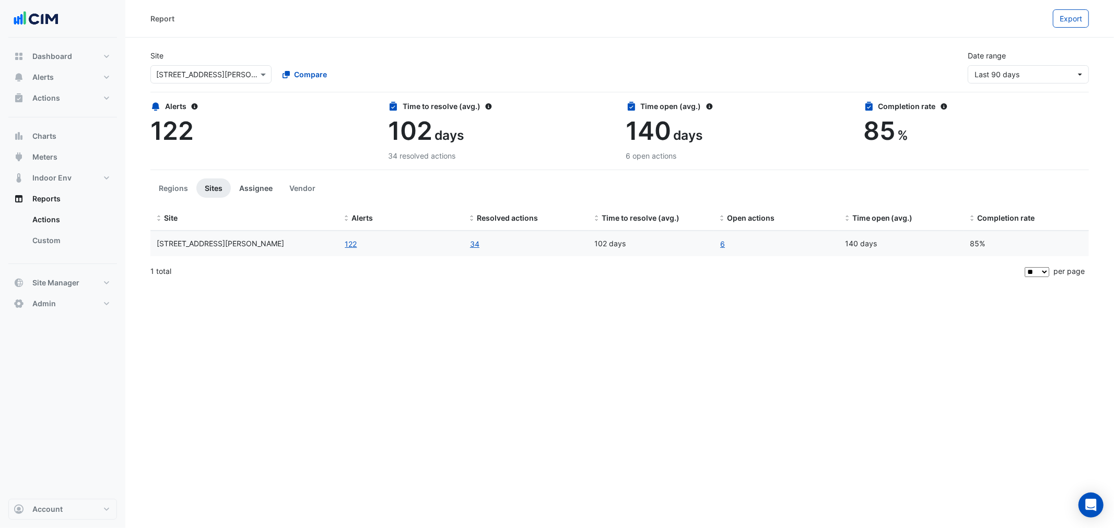
click at [241, 190] on button "Assignee" at bounding box center [256, 188] width 50 height 19
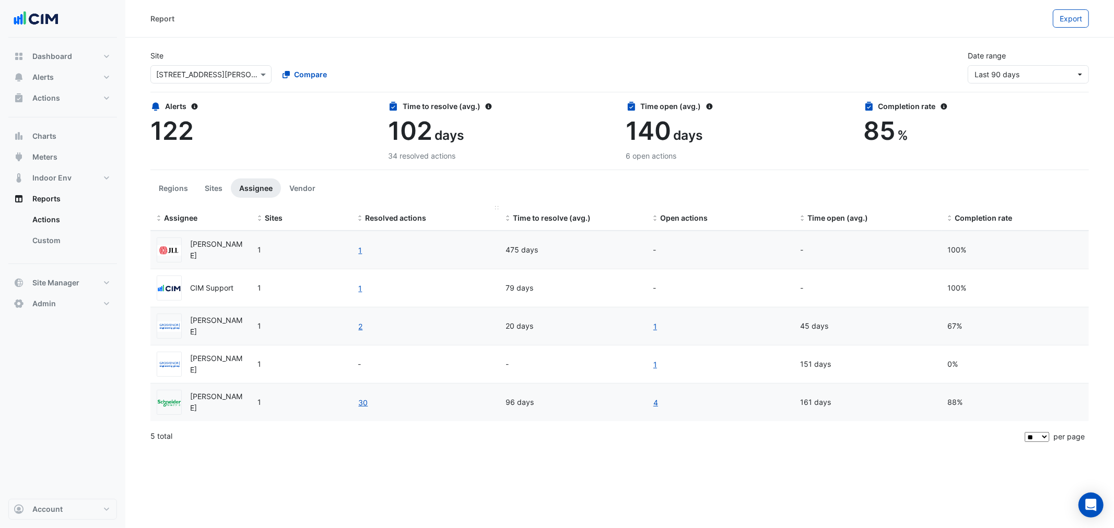
click at [366, 219] on span "Resolved actions" at bounding box center [395, 218] width 61 height 9
click at [379, 218] on span "Resolved actions" at bounding box center [395, 218] width 61 height 9
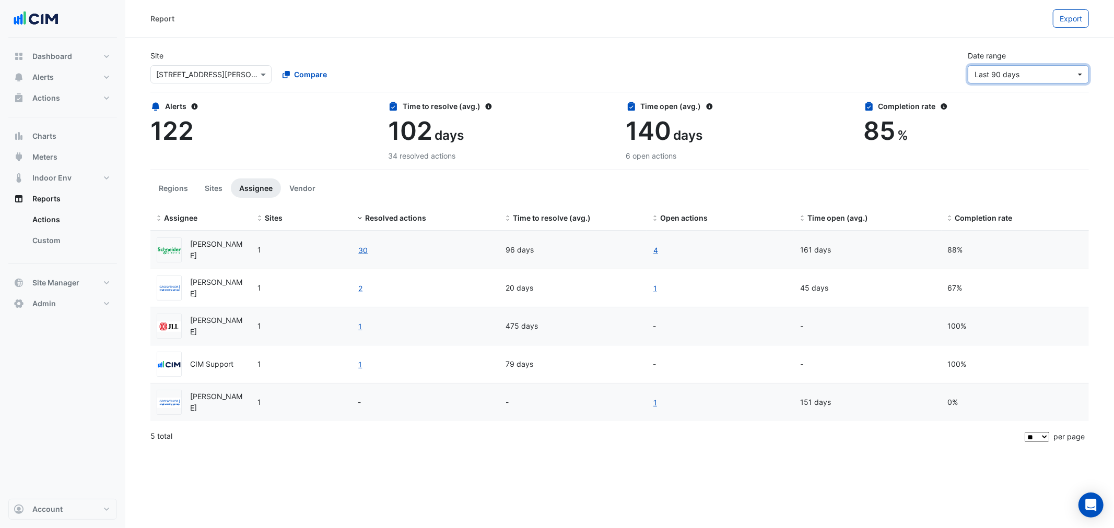
click at [1000, 79] on span "Last 90 days" at bounding box center [1024, 74] width 101 height 11
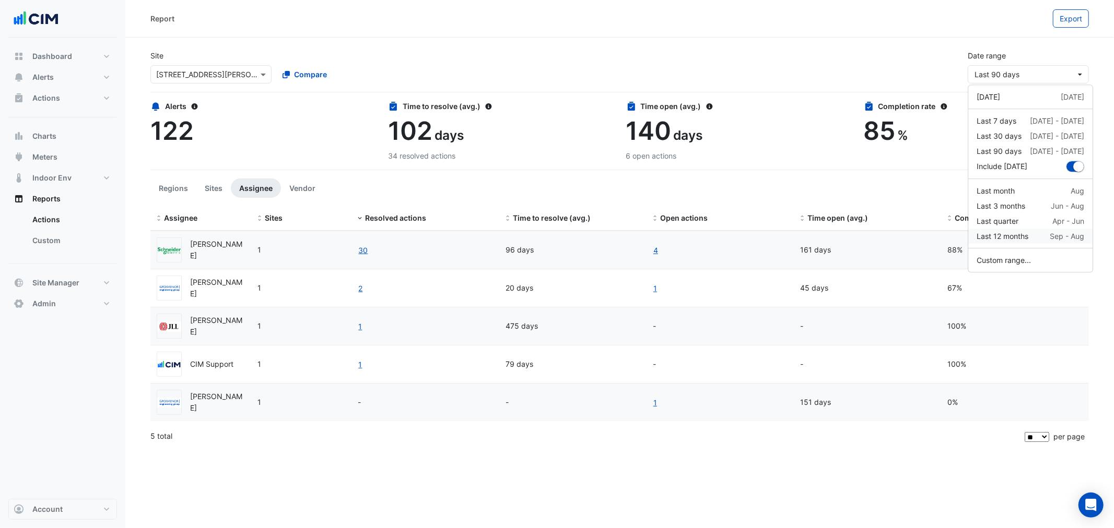
click at [1037, 235] on div "Last 12 months Sep - Aug" at bounding box center [1031, 236] width 108 height 11
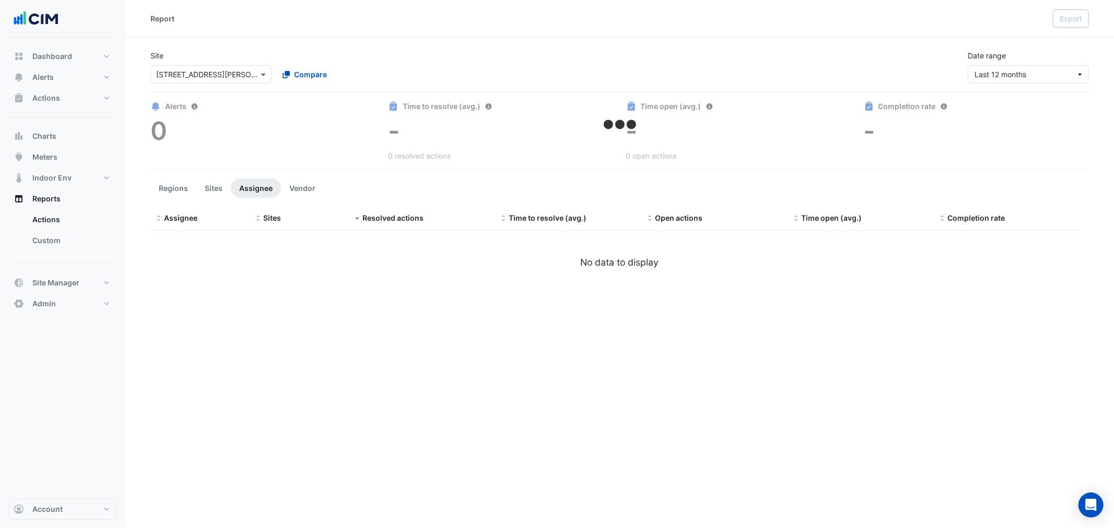
select select "**"
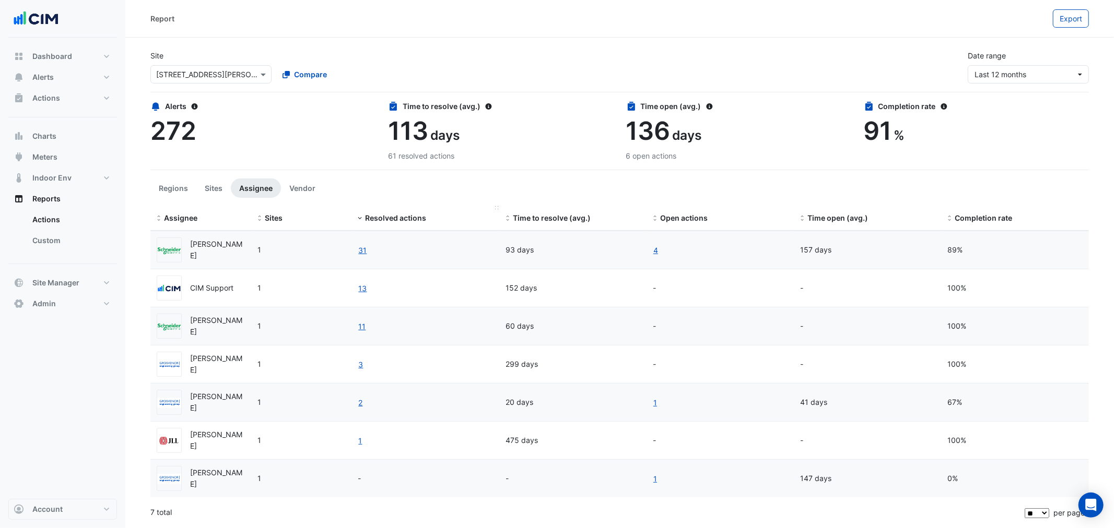
click at [384, 214] on span "Resolved actions" at bounding box center [395, 218] width 61 height 9
click at [384, 211] on datatable-header-cell "Resolved actions" at bounding box center [424, 218] width 147 height 25
click at [385, 217] on span "Resolved actions" at bounding box center [395, 218] width 61 height 9
click at [376, 191] on ul "Regions Sites [GEOGRAPHIC_DATA] Vendor" at bounding box center [619, 188] width 938 height 19
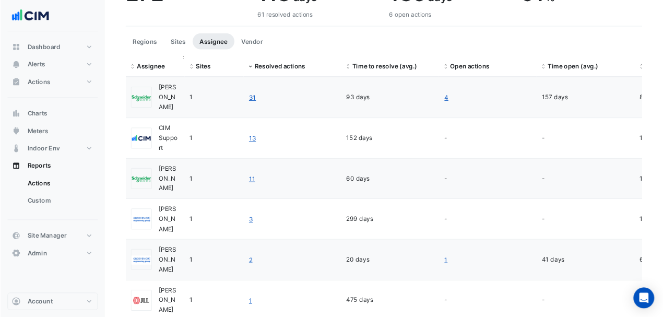
scroll to position [139, 0]
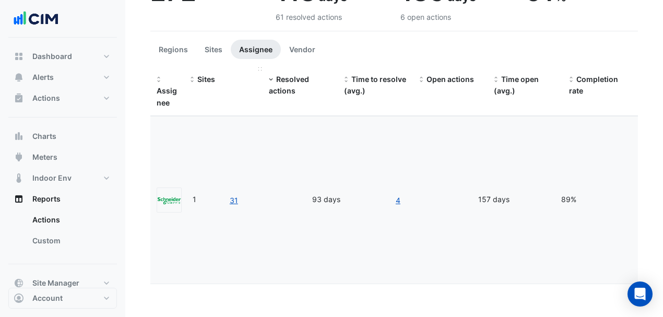
drag, startPoint x: 222, startPoint y: 68, endPoint x: 256, endPoint y: 67, distance: 34.0
click at [256, 67] on datatable-header-cell "Sites" at bounding box center [223, 91] width 79 height 49
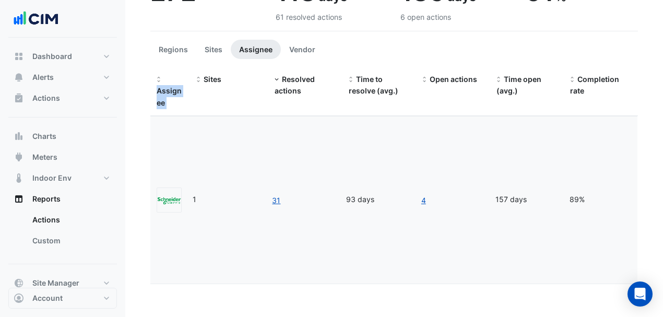
drag, startPoint x: 185, startPoint y: 66, endPoint x: 192, endPoint y: 65, distance: 7.5
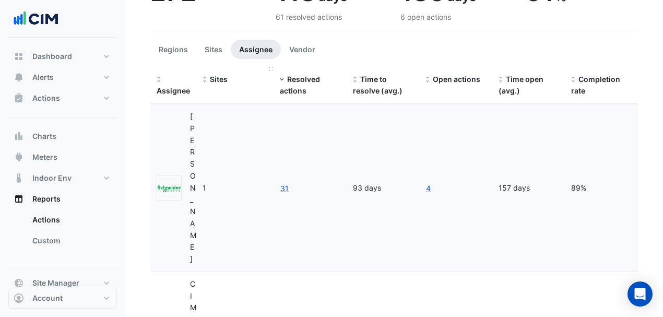
click at [271, 68] on span at bounding box center [271, 68] width 4 height 3
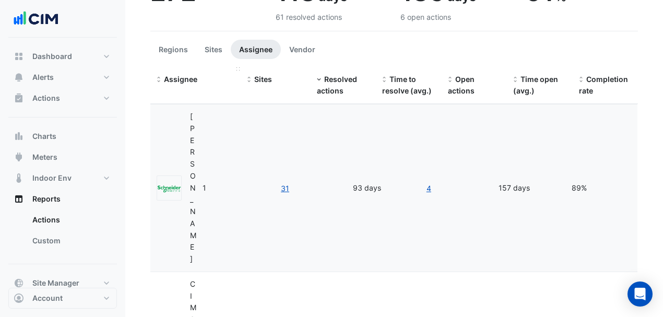
drag, startPoint x: 194, startPoint y: 67, endPoint x: 233, endPoint y: 70, distance: 38.7
click at [230, 69] on datatable-header-cell "Assignee" at bounding box center [195, 85] width 90 height 37
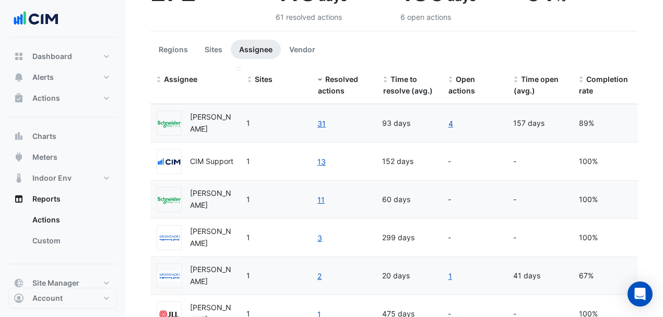
click at [240, 68] on span at bounding box center [239, 68] width 4 height 3
click at [310, 68] on span at bounding box center [310, 68] width 4 height 3
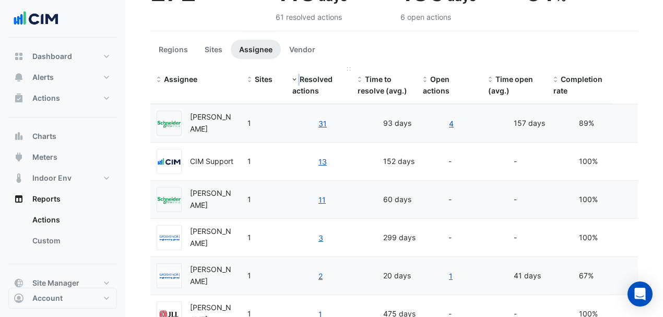
drag, startPoint x: 310, startPoint y: 68, endPoint x: 285, endPoint y: 67, distance: 24.5
click at [285, 67] on div "Assignee Sites Resolved actions Time to resolve (avg.) Open actions Time open (…" at bounding box center [394, 85] width 488 height 37
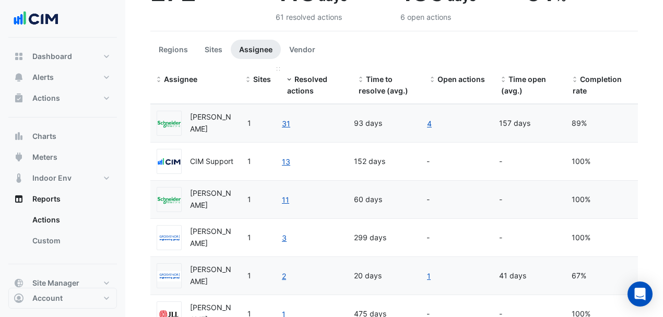
click at [277, 69] on span at bounding box center [279, 68] width 4 height 3
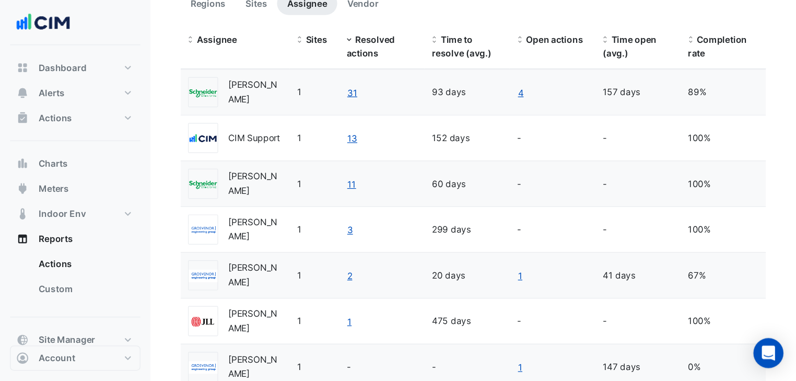
scroll to position [157, 0]
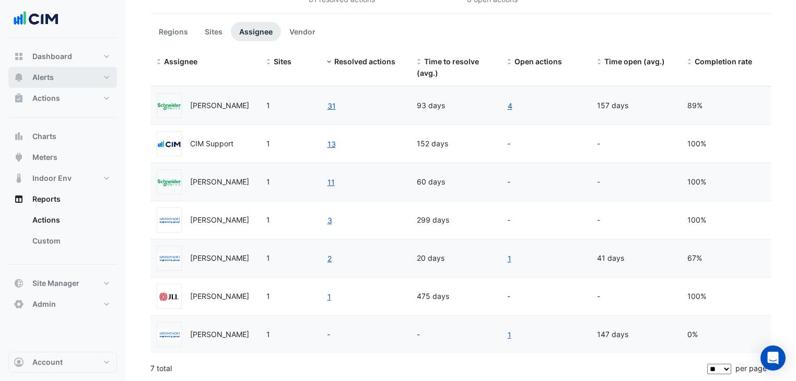
click at [64, 78] on button "Alerts" at bounding box center [62, 77] width 109 height 21
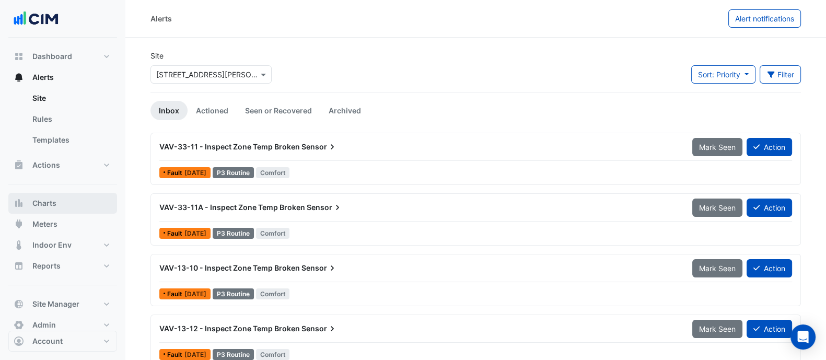
click at [57, 213] on button "Charts" at bounding box center [62, 203] width 109 height 21
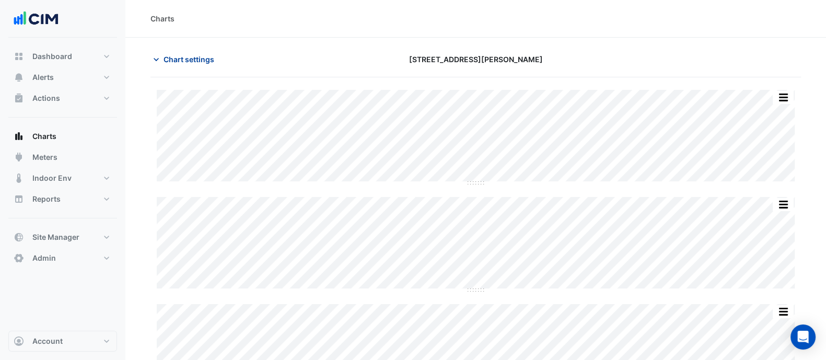
click at [202, 56] on span "Chart settings" at bounding box center [188, 59] width 51 height 11
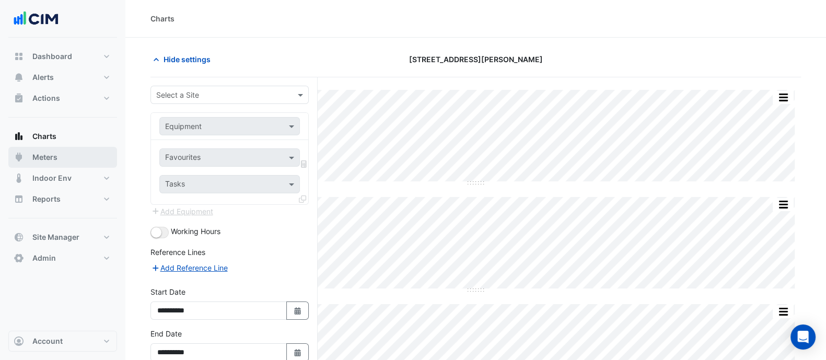
click at [60, 156] on button "Meters" at bounding box center [62, 157] width 109 height 21
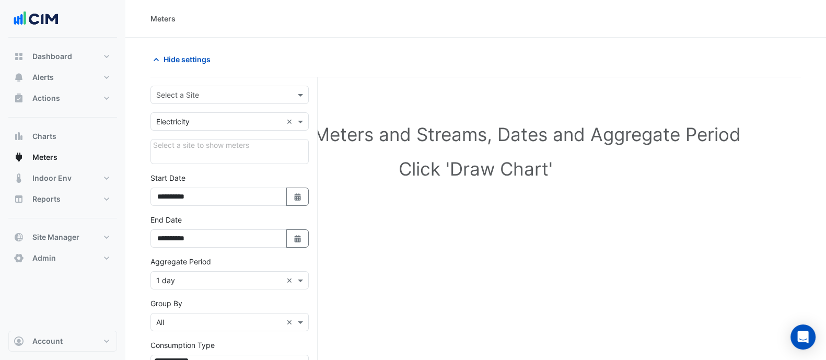
click at [197, 98] on input "text" at bounding box center [219, 95] width 126 height 11
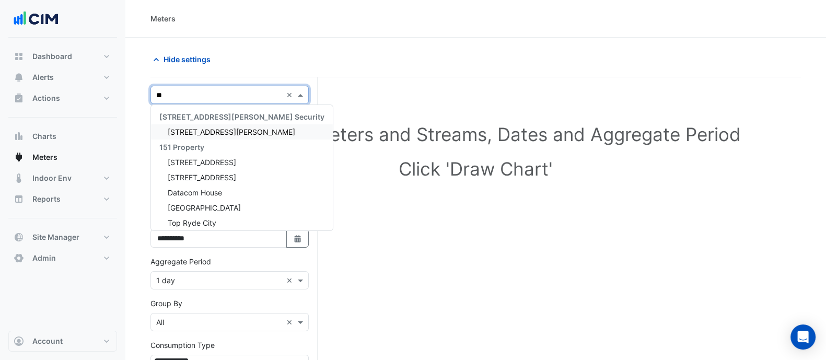
type input "***"
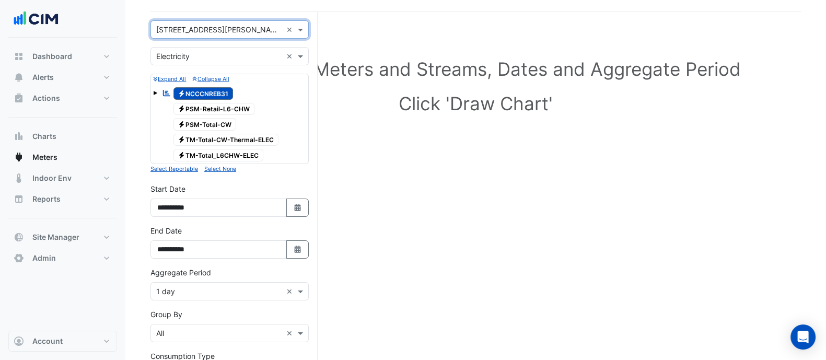
scroll to position [87, 0]
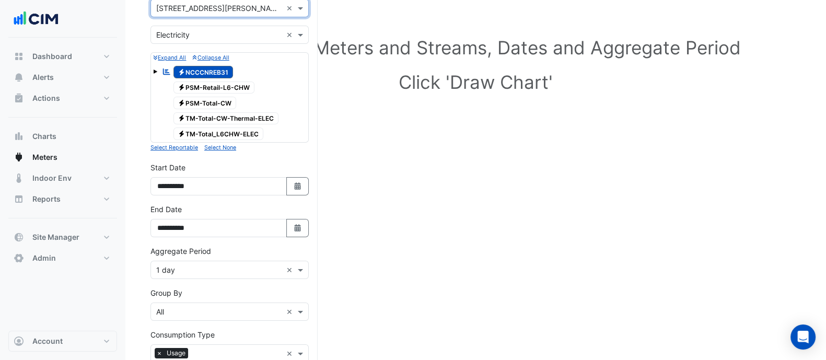
click at [190, 269] on input "text" at bounding box center [219, 270] width 126 height 11
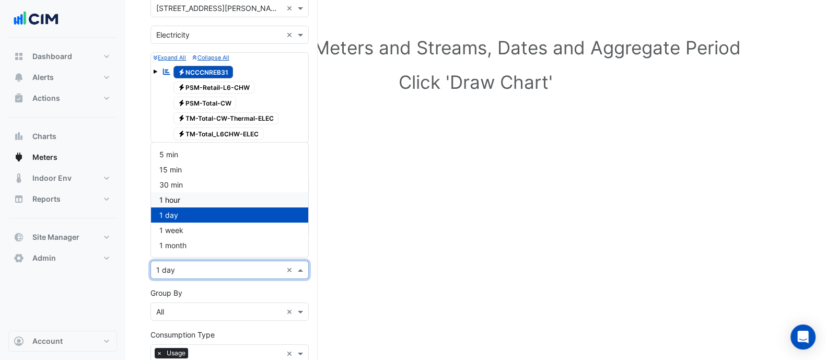
click at [183, 204] on div "1 hour" at bounding box center [229, 199] width 157 height 15
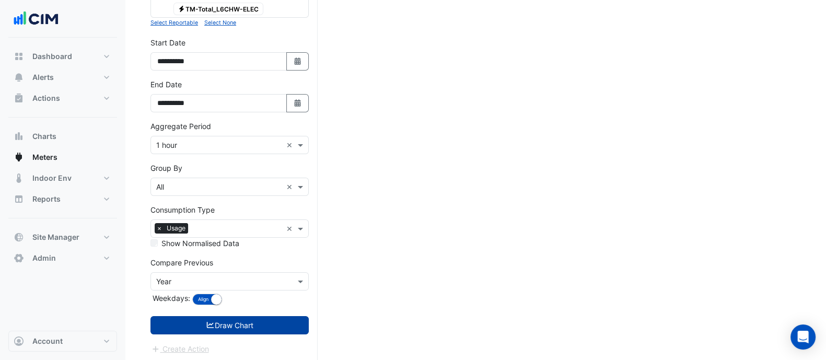
click at [238, 323] on button "Draw Chart" at bounding box center [229, 325] width 158 height 18
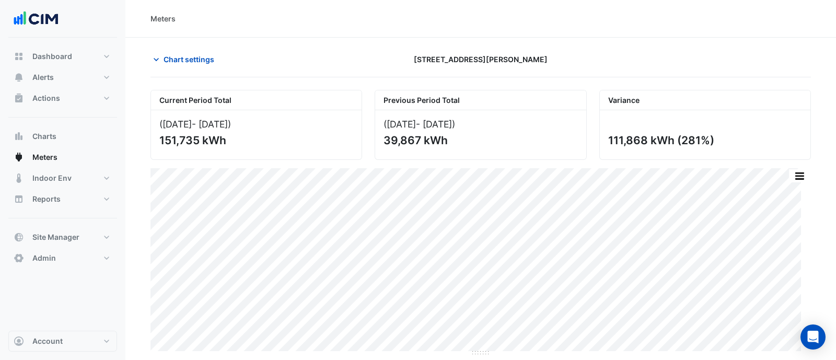
click at [193, 72] on div "Chart settings [STREET_ADDRESS][PERSON_NAME]" at bounding box center [480, 63] width 660 height 27
click at [188, 45] on section "Chart settings [STREET_ADDRESS][PERSON_NAME] Current Period Total ([DATE] - [DA…" at bounding box center [480, 197] width 710 height 319
click at [161, 65] on button "Chart settings" at bounding box center [185, 59] width 70 height 18
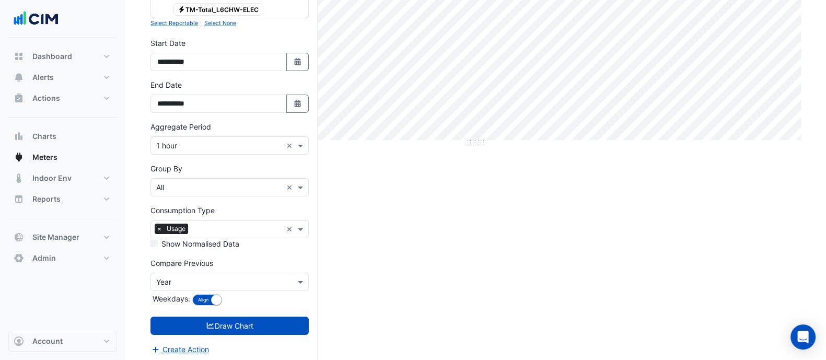
scroll to position [211, 0]
click at [236, 276] on input "text" at bounding box center [219, 281] width 126 height 11
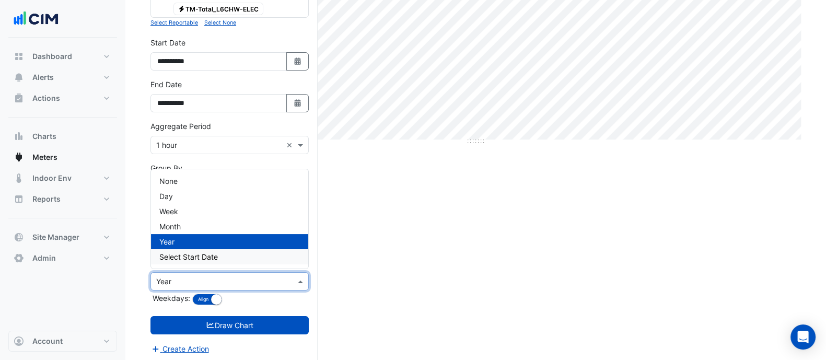
drag, startPoint x: 197, startPoint y: 256, endPoint x: 220, endPoint y: 273, distance: 27.7
click at [198, 257] on span "Select Start Date" at bounding box center [188, 256] width 58 height 9
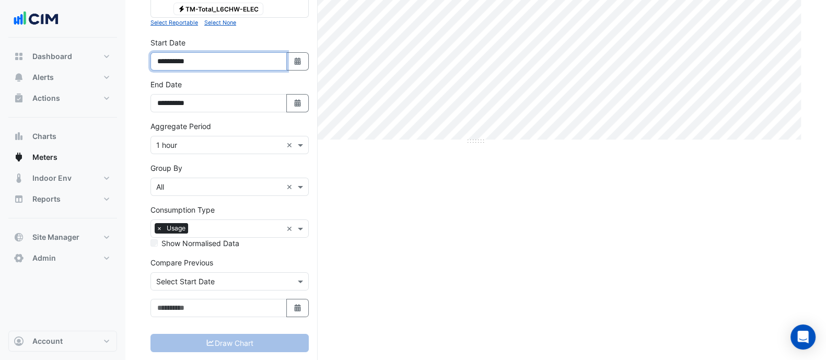
drag, startPoint x: 193, startPoint y: 56, endPoint x: 178, endPoint y: 251, distance: 195.9
click at [81, 52] on div "Meters Hide settings [STREET_ADDRESS][PERSON_NAME] Current Period Total ([DATE]…" at bounding box center [413, 85] width 826 height 592
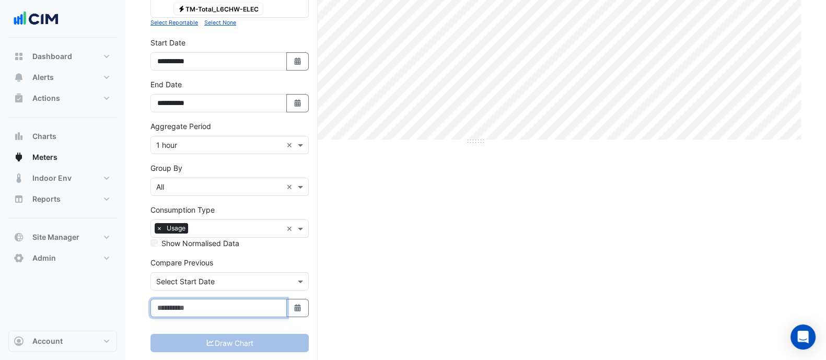
click at [211, 310] on input at bounding box center [218, 308] width 136 height 18
paste input "**********"
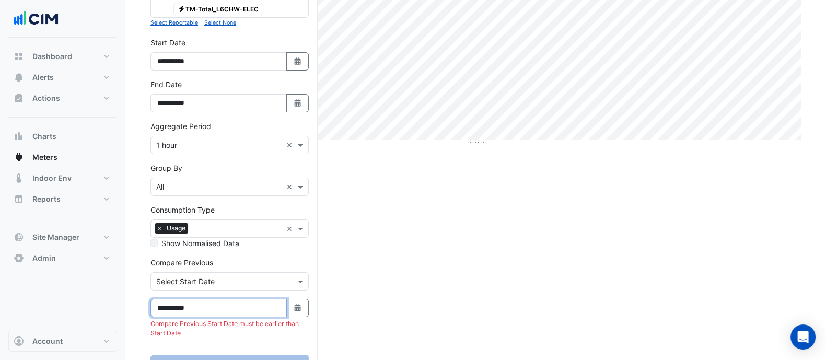
click at [182, 305] on input "**********" at bounding box center [218, 308] width 136 height 18
click at [171, 308] on input "**********" at bounding box center [218, 308] width 136 height 18
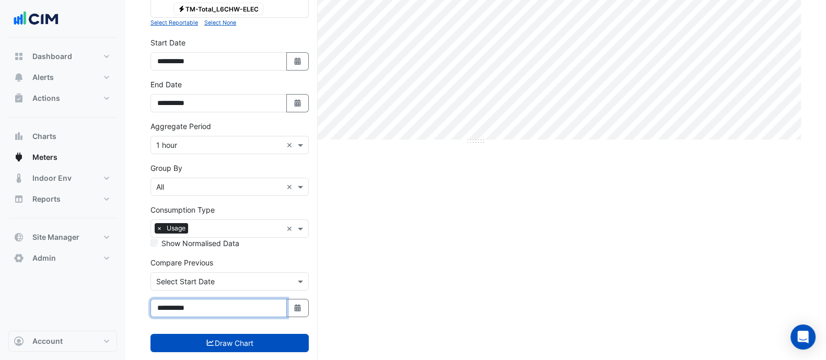
click at [186, 305] on input "**********" at bounding box center [218, 308] width 136 height 18
type input "**********"
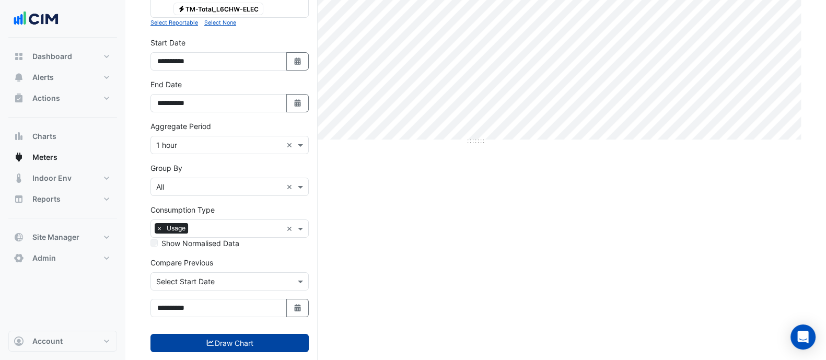
click at [281, 335] on button "Draw Chart" at bounding box center [229, 343] width 158 height 18
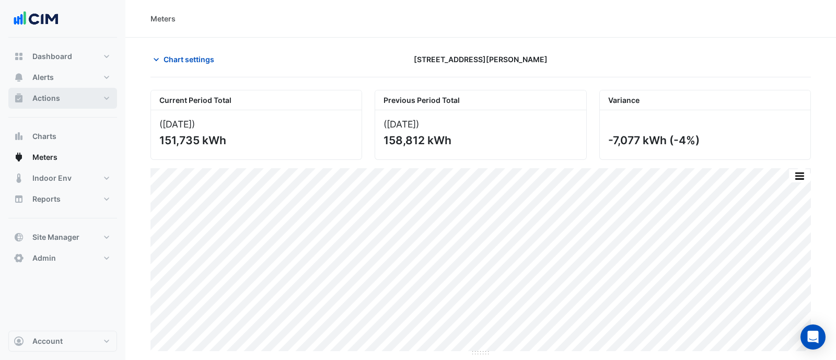
click at [57, 105] on button "Actions" at bounding box center [62, 98] width 109 height 21
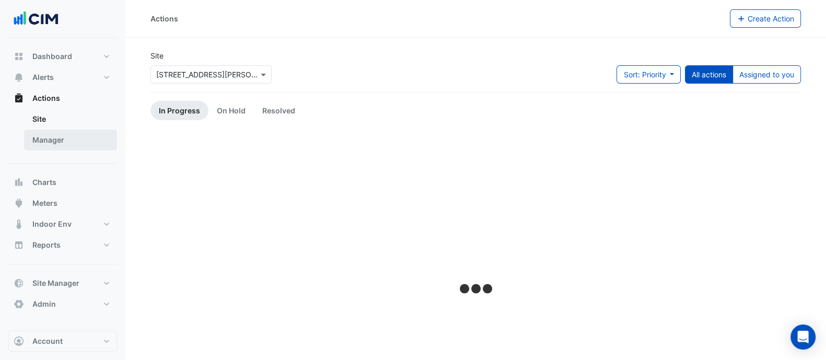
click at [57, 130] on link "Manager" at bounding box center [70, 140] width 93 height 21
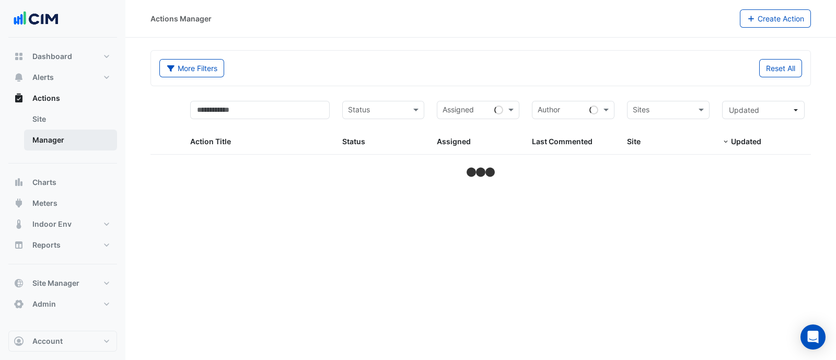
click at [61, 135] on link "Manager" at bounding box center [70, 140] width 93 height 21
select select "**"
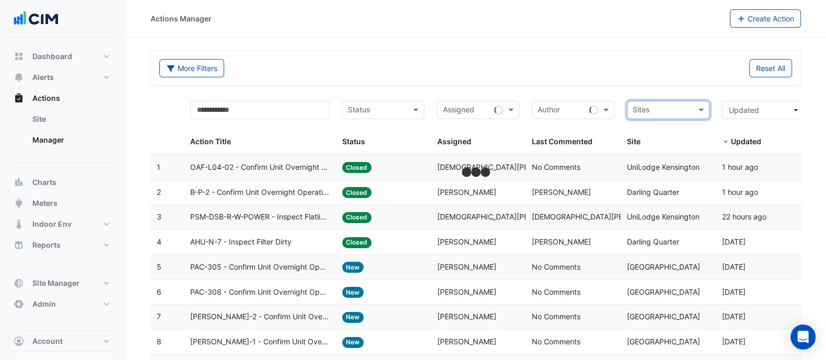
click at [684, 110] on input "text" at bounding box center [661, 111] width 59 height 12
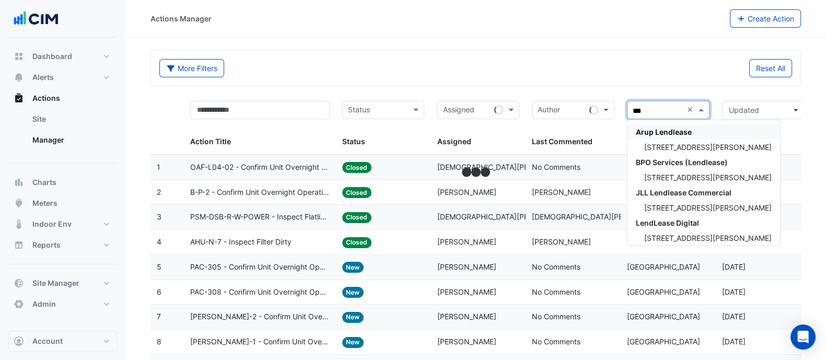
type input "****"
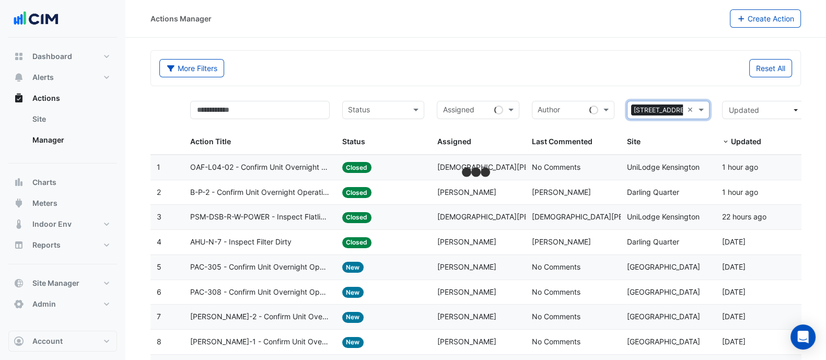
click at [611, 66] on div "Reset All" at bounding box center [637, 68] width 323 height 18
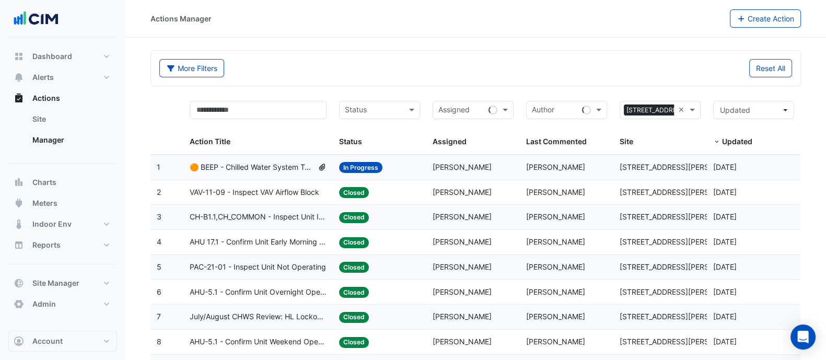
click at [326, 168] on datatable-body-cell "Action Title: 🟠 BEEP - Chilled Water System Temperature Reset" at bounding box center [257, 167] width 149 height 25
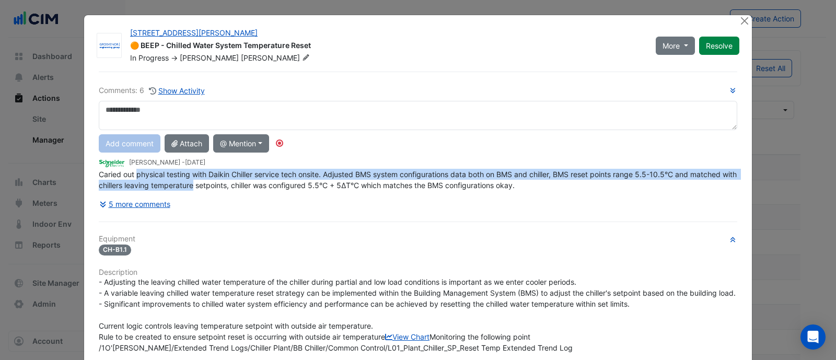
drag, startPoint x: 131, startPoint y: 176, endPoint x: 240, endPoint y: 202, distance: 112.6
click at [222, 190] on div "Comments: 6 Show Activity Add comment Attach @ Mention BPO Services (Lendlease)…" at bounding box center [417, 352] width 651 height 560
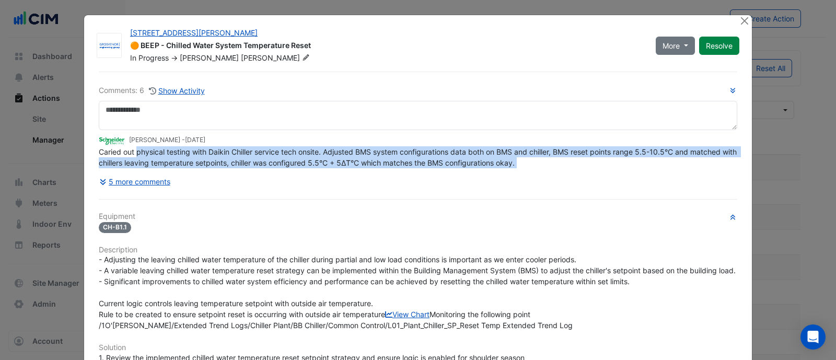
click at [202, 184] on div "5 more comments" at bounding box center [418, 181] width 638 height 18
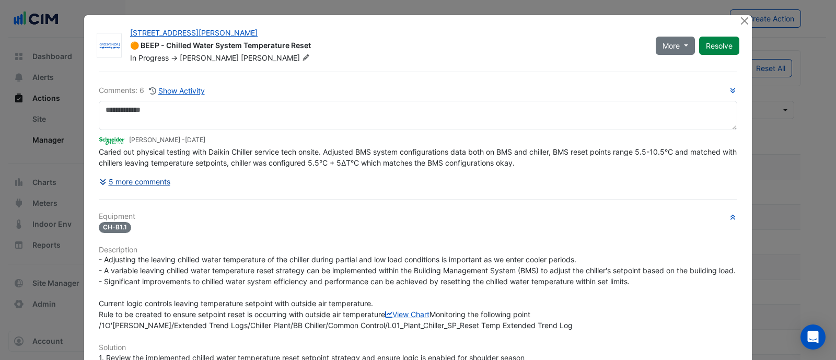
click at [149, 173] on button "5 more comments" at bounding box center [135, 181] width 72 height 18
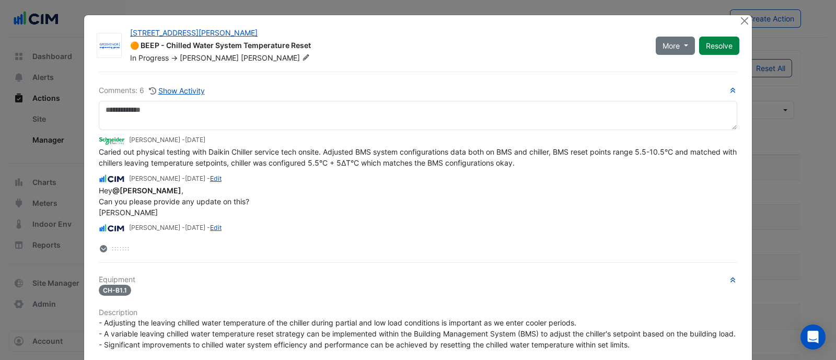
drag, startPoint x: 315, startPoint y: 156, endPoint x: 395, endPoint y: 166, distance: 79.9
click at [395, 166] on div "Caried out physical testing with Daikin Chiller service tech onsite. Adjusted B…" at bounding box center [418, 157] width 638 height 22
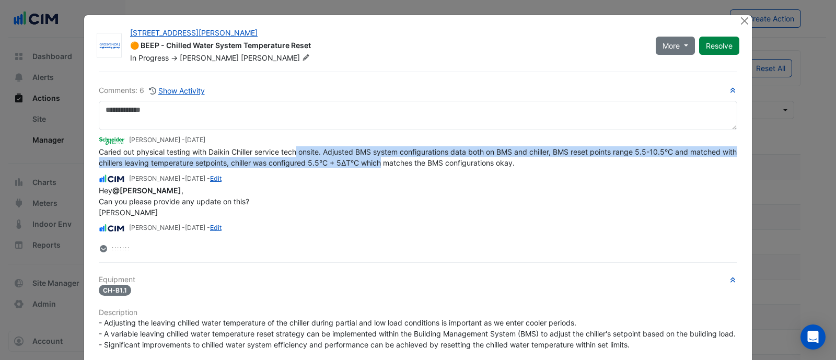
drag, startPoint x: 395, startPoint y: 166, endPoint x: 293, endPoint y: 153, distance: 102.1
click at [293, 153] on span "Caried out physical testing with Daikin Chiller service tech onsite. Adjusted B…" at bounding box center [419, 157] width 640 height 20
click at [267, 159] on span "Caried out physical testing with Daikin Chiller service tech onsite. Adjusted B…" at bounding box center [419, 157] width 640 height 20
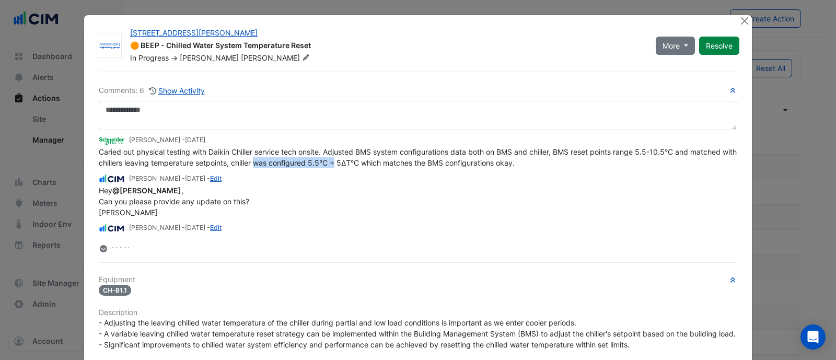
drag, startPoint x: 267, startPoint y: 159, endPoint x: 344, endPoint y: 162, distance: 76.8
click at [344, 162] on span "Caried out physical testing with Daikin Chiller service tech onsite. Adjusted B…" at bounding box center [419, 157] width 640 height 20
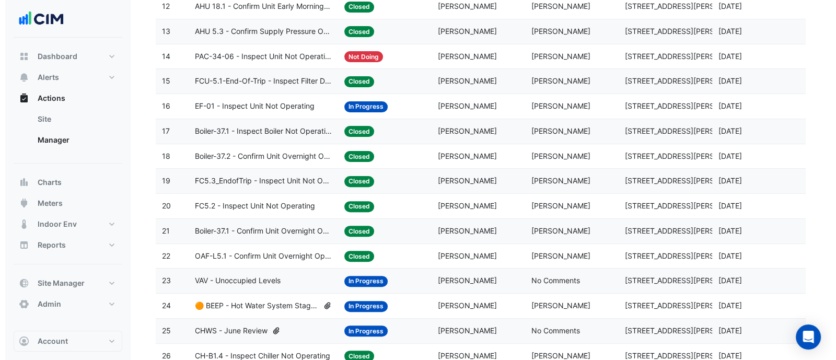
scroll to position [522, 0]
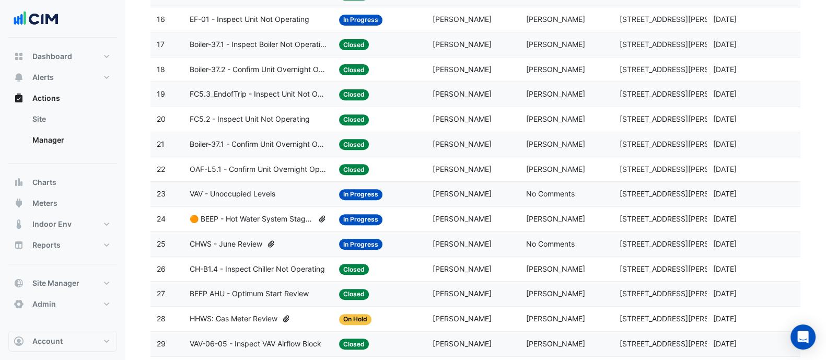
click at [274, 242] on icon at bounding box center [270, 243] width 9 height 7
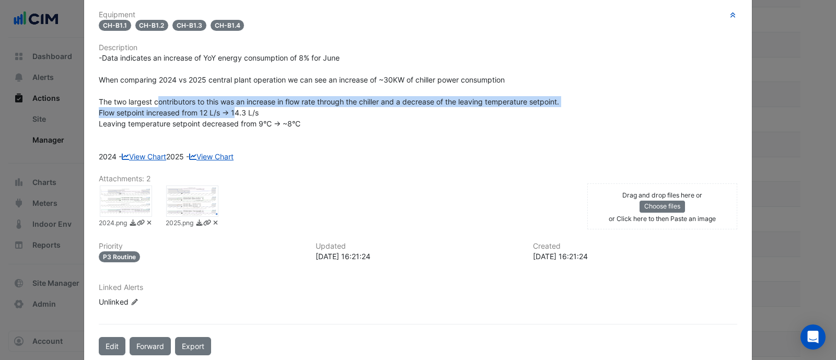
scroll to position [239, 0]
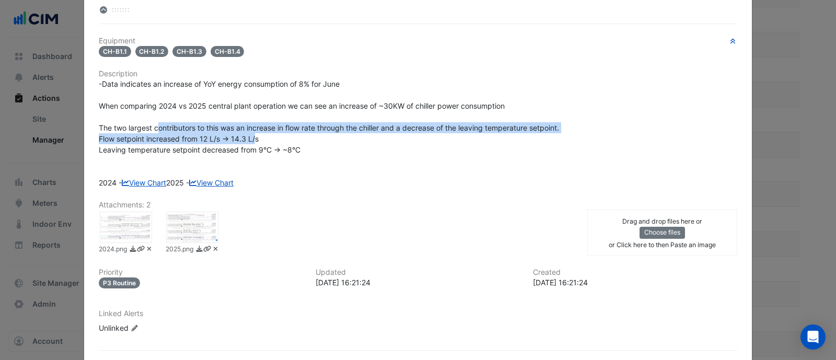
drag, startPoint x: 152, startPoint y: 131, endPoint x: 249, endPoint y: 130, distance: 97.1
click at [249, 130] on div "-Data indicates an increase of YoY energy consumption of 8% for June When compa…" at bounding box center [418, 133] width 638 height 110
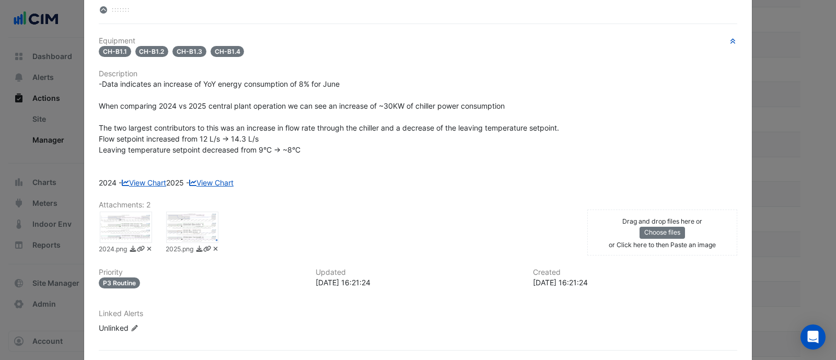
click at [250, 134] on span "-Data indicates an increase of YoY energy consumption of 8% for June When compa…" at bounding box center [329, 133] width 460 height 108
click at [182, 243] on div at bounding box center [192, 226] width 52 height 31
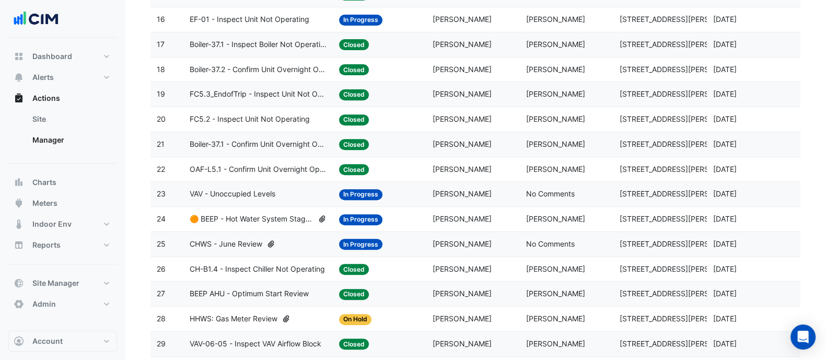
click at [253, 188] on span "VAV - Unoccupied Levels" at bounding box center [233, 194] width 86 height 12
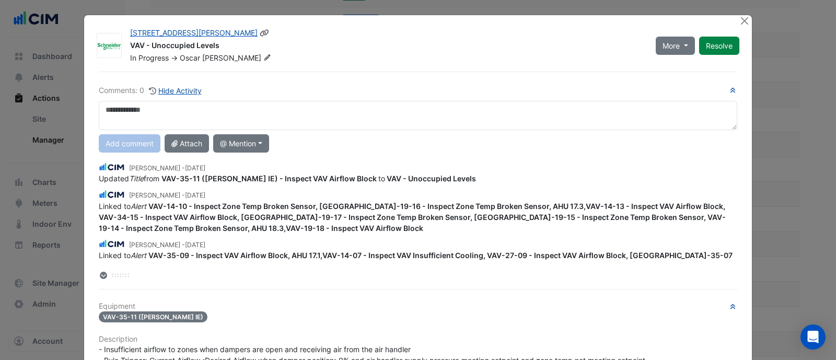
drag, startPoint x: 137, startPoint y: 43, endPoint x: 215, endPoint y: 90, distance: 91.3
click at [177, 56] on div "[STREET_ADDRESS][PERSON_NAME] VAV - Unoccupied Levels In Progress -> [PERSON_NA…" at bounding box center [386, 46] width 525 height 36
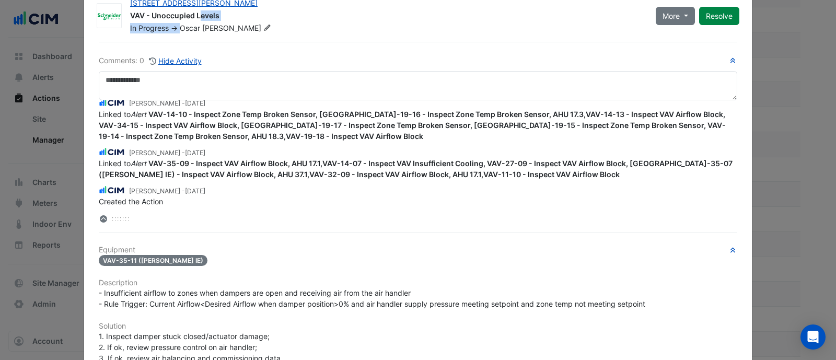
scroll to position [0, 0]
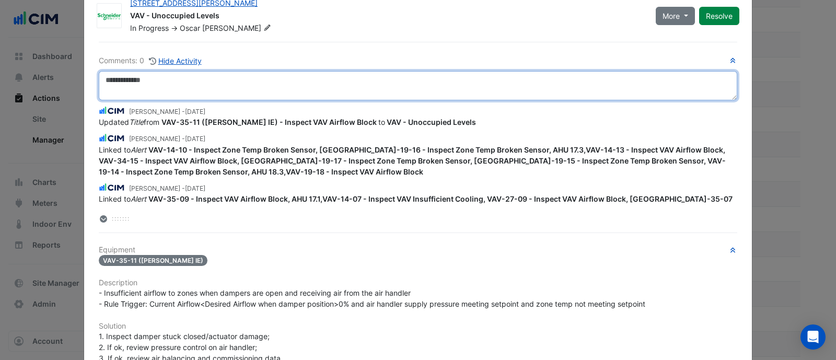
click at [219, 79] on textarea at bounding box center [418, 85] width 638 height 29
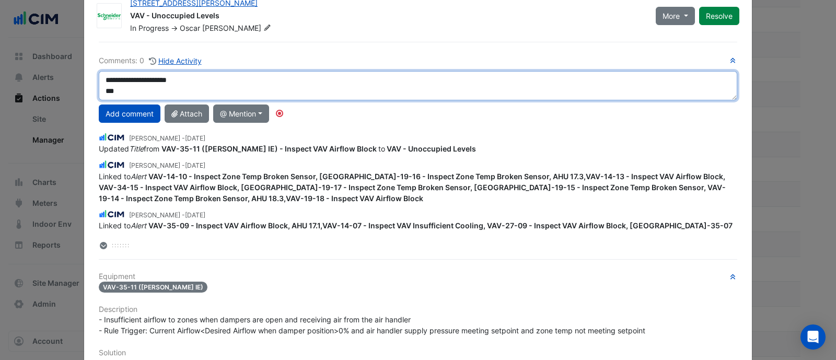
type textarea "**********"
drag, startPoint x: 282, startPoint y: 96, endPoint x: 273, endPoint y: 93, distance: 9.8
click at [274, 94] on textarea "**********" at bounding box center [418, 85] width 638 height 29
click at [271, 89] on textarea "**********" at bounding box center [418, 85] width 638 height 29
click at [272, 89] on textarea "**********" at bounding box center [418, 85] width 638 height 29
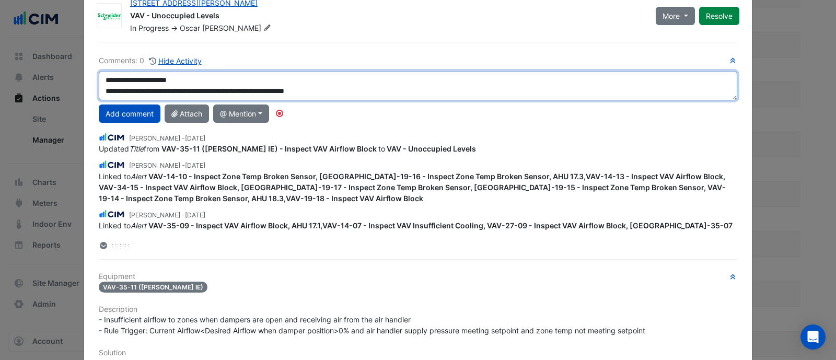
click at [358, 90] on textarea "**********" at bounding box center [418, 85] width 638 height 29
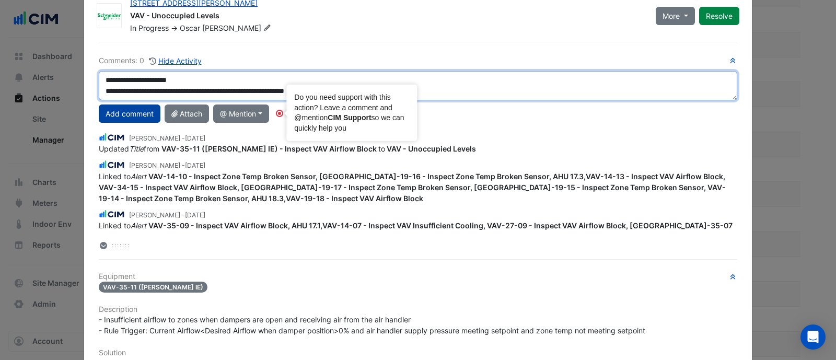
type textarea "**********"
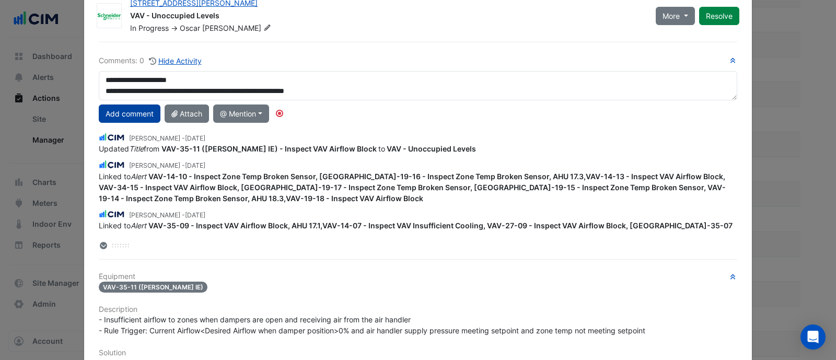
click at [144, 111] on button "Add comment" at bounding box center [130, 113] width 62 height 18
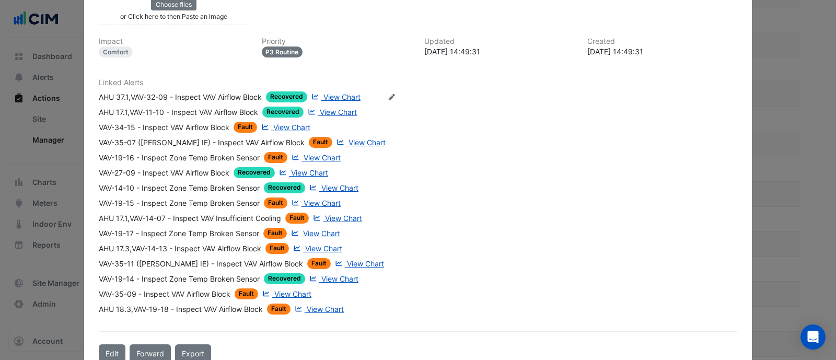
scroll to position [452, 0]
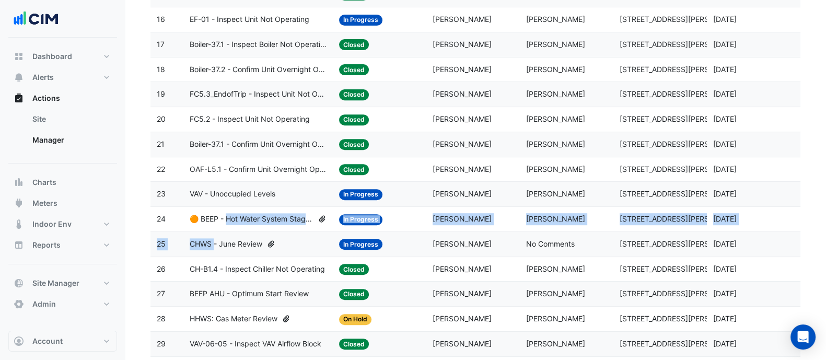
drag, startPoint x: 230, startPoint y: 220, endPoint x: 214, endPoint y: 233, distance: 20.7
click at [214, 233] on datatable-scroller "1 Action Title: 🟠 BEEP - Chilled Water System Temperature Reset Status: In Prog…" at bounding box center [475, 256] width 650 height 1247
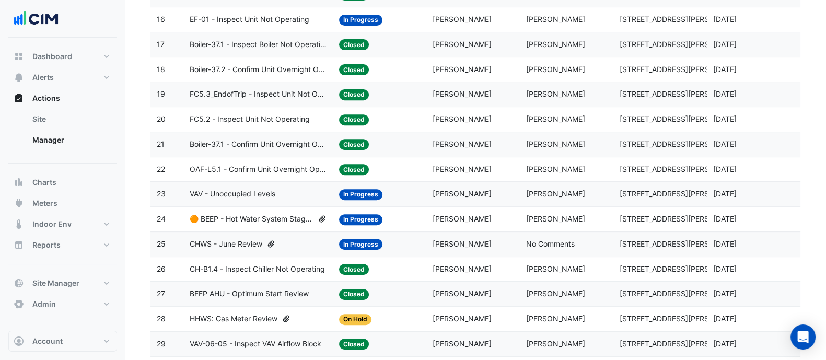
click at [254, 196] on span "VAV - Unoccupied Levels" at bounding box center [233, 194] width 86 height 12
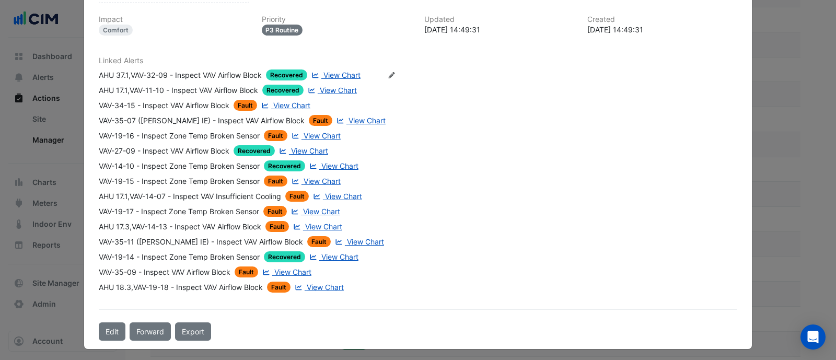
scroll to position [366, 0]
click at [150, 108] on div "AHU 37.1,VAV-32-09 - Inspect VAV Airflow Block Recovered View Chart AHU 17.1,VA…" at bounding box center [242, 180] width 287 height 223
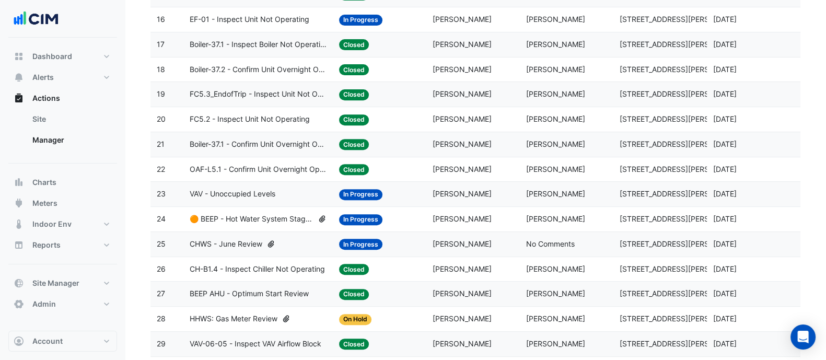
click at [310, 224] on datatable-body-cell "Action Title: 🟠 BEEP - Hot Water System Staging Review" at bounding box center [257, 219] width 149 height 25
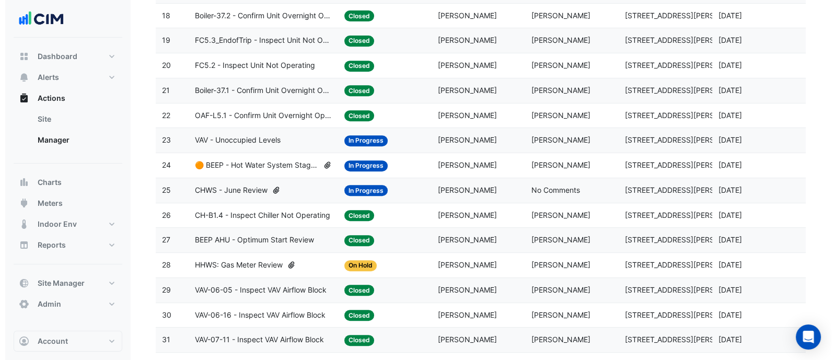
scroll to position [577, 0]
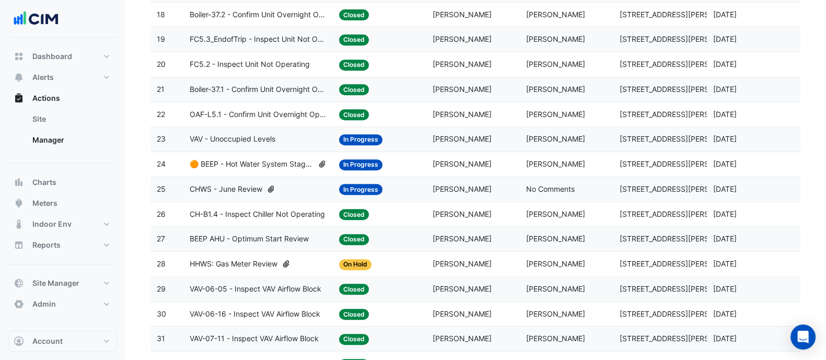
click at [253, 164] on span "🟠 BEEP - Hot Water System Staging Review" at bounding box center [252, 164] width 124 height 12
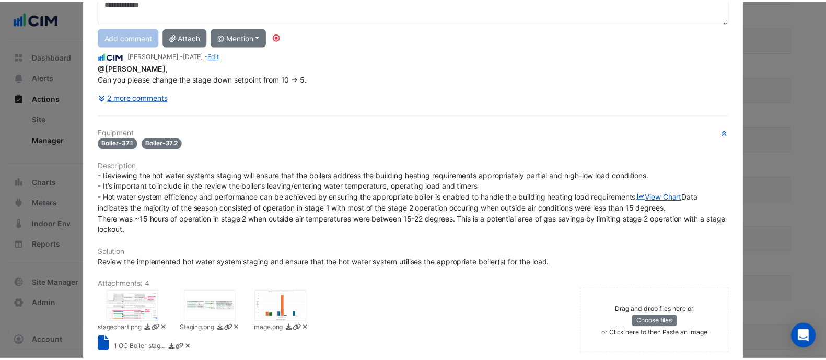
scroll to position [0, 0]
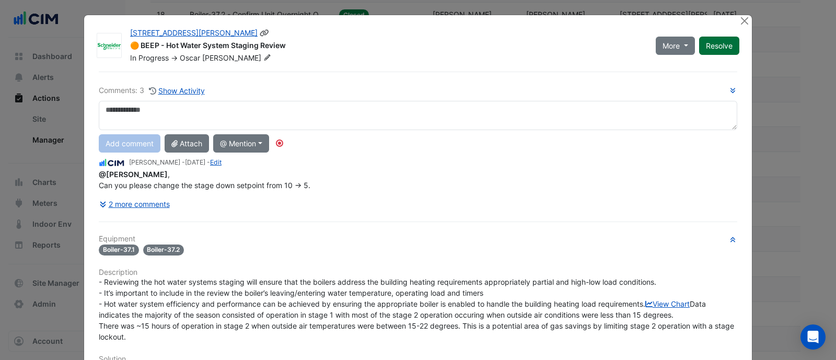
click at [729, 48] on button "Resolve" at bounding box center [719, 46] width 40 height 18
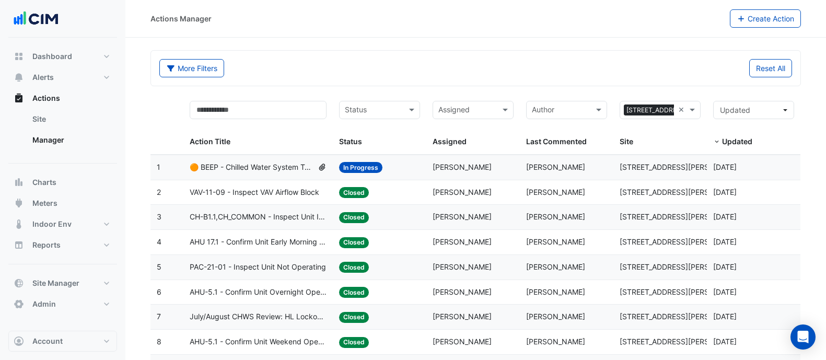
select select "**"
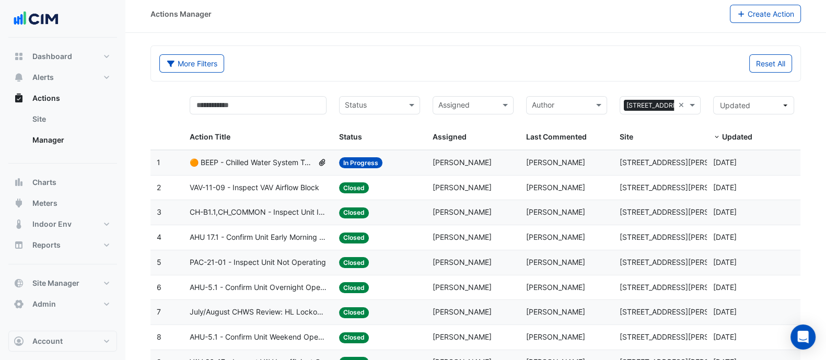
scroll to position [3, 0]
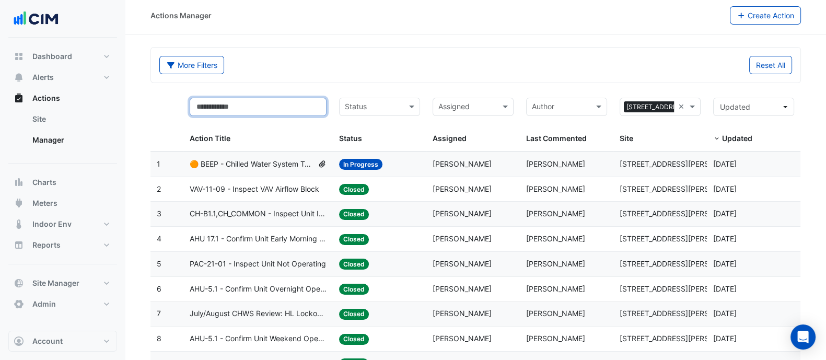
click at [266, 102] on input "text" at bounding box center [258, 107] width 137 height 18
type input "**"
click at [355, 63] on div "More Filters" at bounding box center [314, 65] width 323 height 18
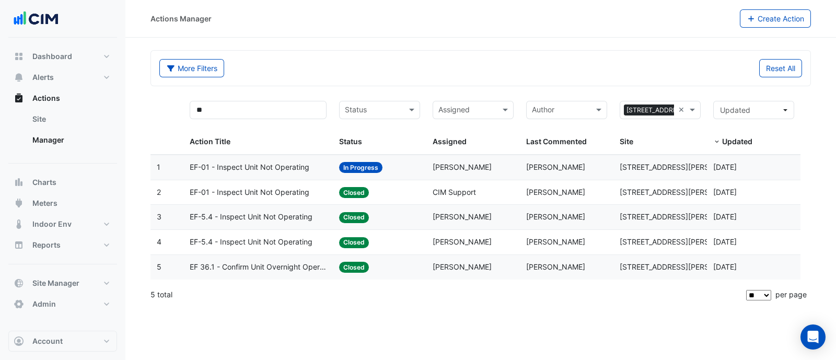
click at [293, 160] on datatable-body-cell "Action Title: EF-01 - Inspect Unit Not Operating" at bounding box center [257, 167] width 149 height 25
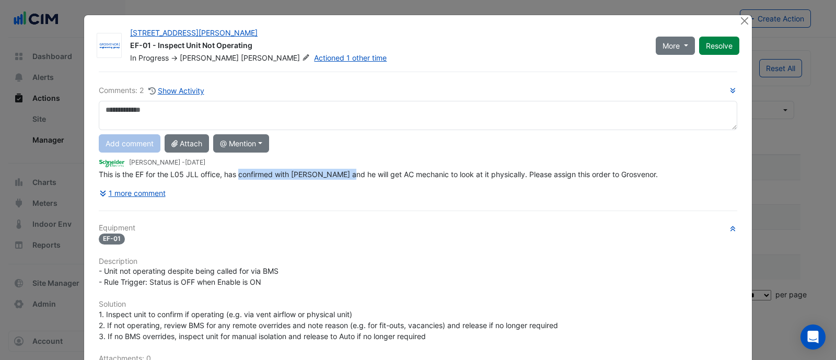
drag, startPoint x: 235, startPoint y: 174, endPoint x: 344, endPoint y: 171, distance: 108.7
click at [344, 171] on span "This is the EF for the L05 JLL office, has confirmed with Ben and he will get A…" at bounding box center [378, 174] width 559 height 9
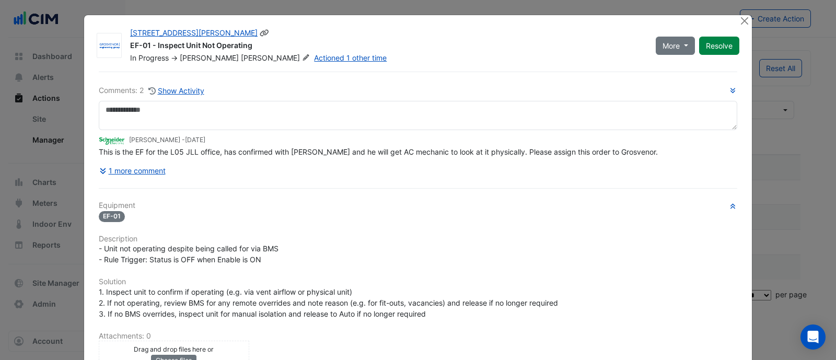
drag, startPoint x: 128, startPoint y: 44, endPoint x: 163, endPoint y: 75, distance: 46.7
click at [149, 58] on div "1 O'Connell Street EF-01 - Inspect Unit Not Operating In Progress -> Joshua Ewe…" at bounding box center [386, 46] width 525 height 36
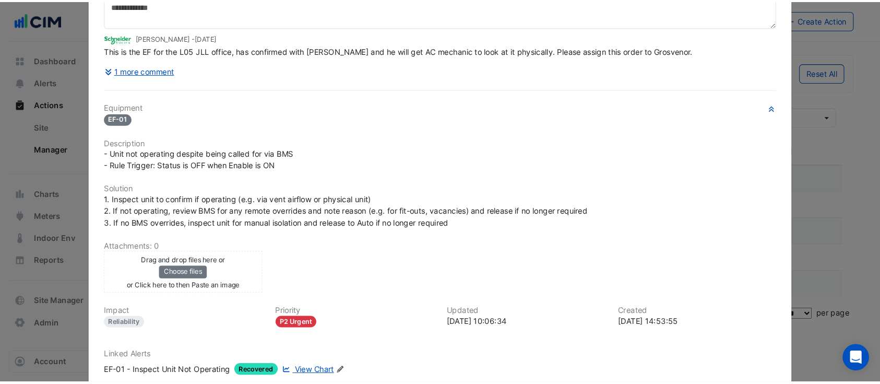
scroll to position [166, 0]
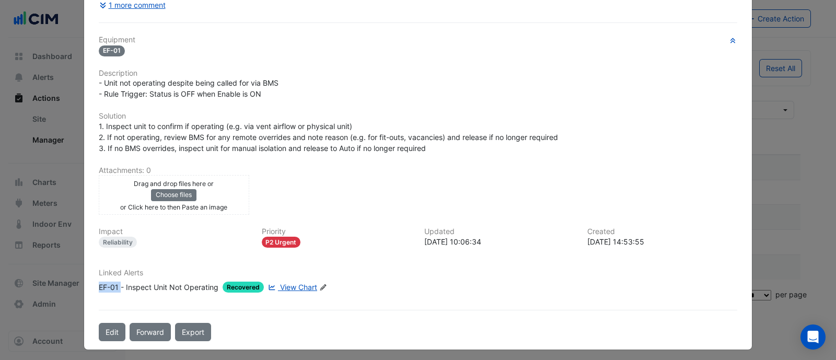
drag, startPoint x: 86, startPoint y: 286, endPoint x: 117, endPoint y: 284, distance: 31.4
click at [117, 284] on div "1 O'Connell Street EF-01 - Inspect Unit Not Operating In Progress -> Joshua Ewe…" at bounding box center [417, 100] width 667 height 500
copy div "EF-01"
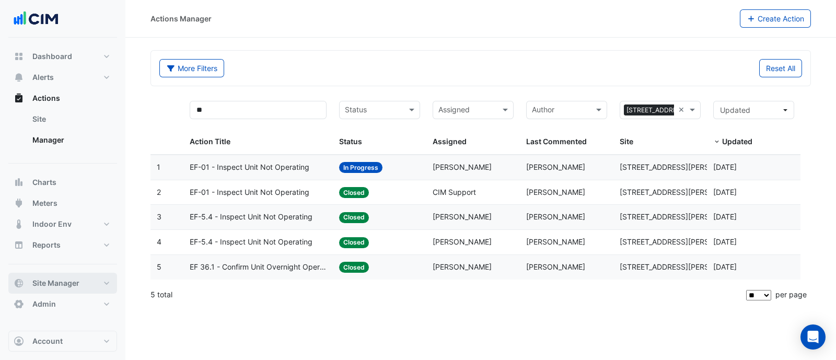
drag, startPoint x: 56, startPoint y: 281, endPoint x: 134, endPoint y: 241, distance: 87.6
click at [56, 281] on span "Site Manager" at bounding box center [55, 283] width 47 height 10
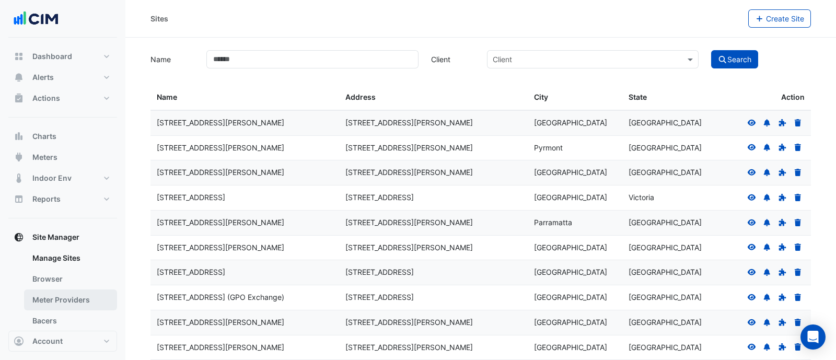
click at [68, 291] on link "Meter Providers" at bounding box center [70, 299] width 93 height 21
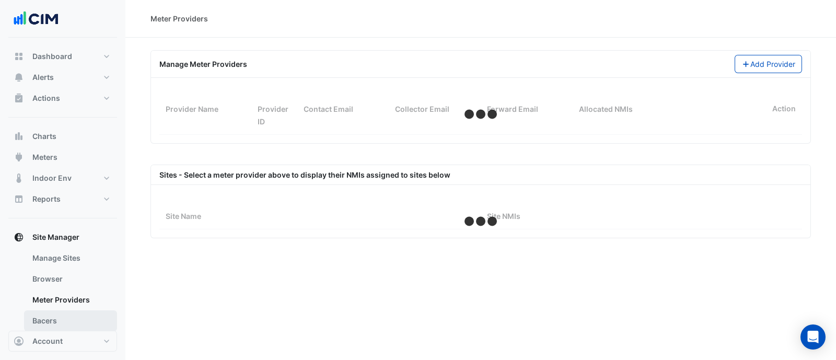
click at [55, 324] on link "Bacers" at bounding box center [70, 320] width 93 height 21
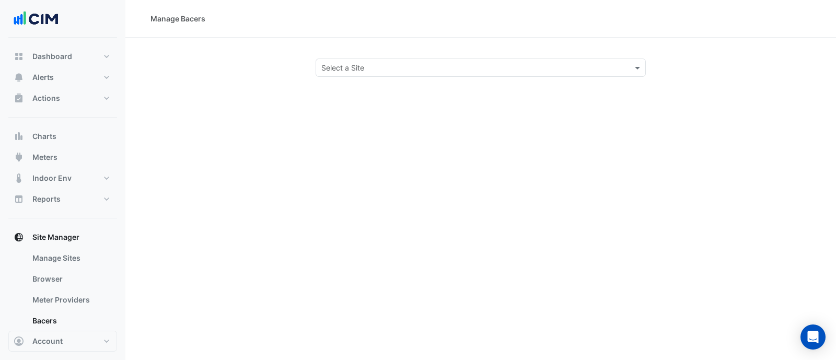
click at [339, 74] on div "Select a Site" at bounding box center [480, 67] width 330 height 18
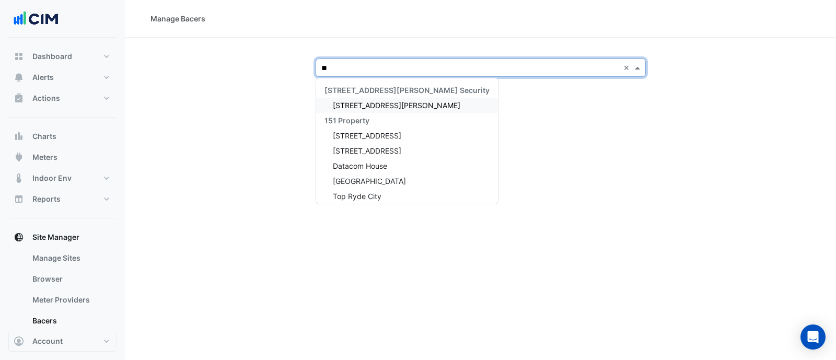
type input "***"
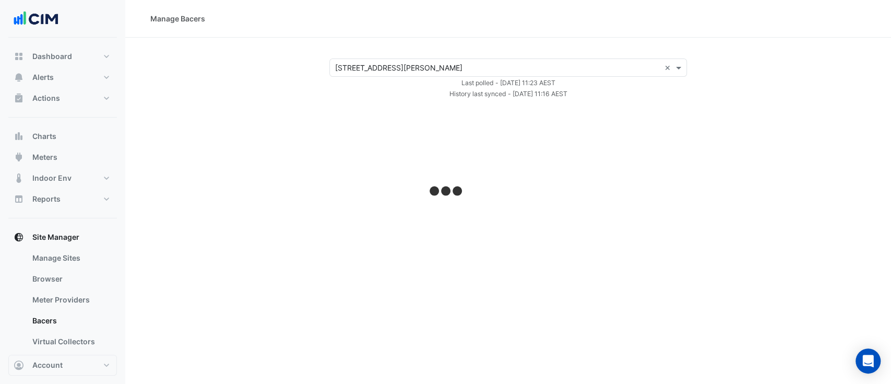
select select "**"
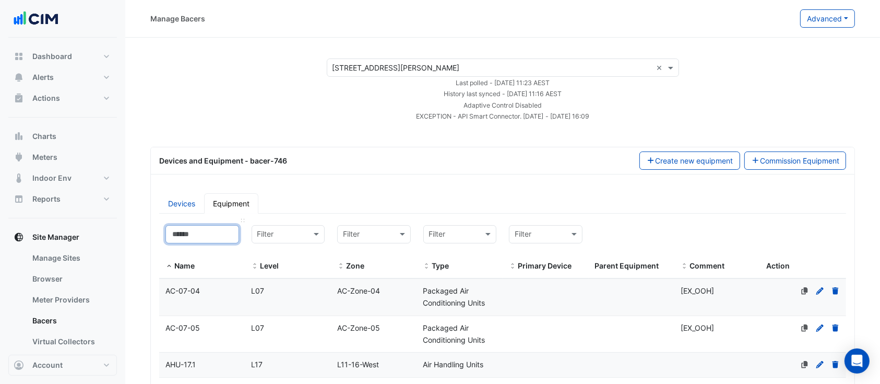
click at [211, 230] on input at bounding box center [203, 234] width 74 height 18
click at [199, 235] on input at bounding box center [203, 234] width 74 height 18
paste input "*****"
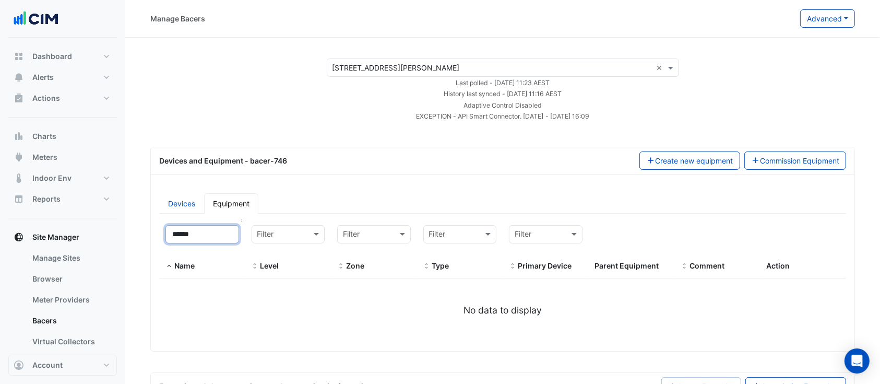
type input "*****"
select select "**"
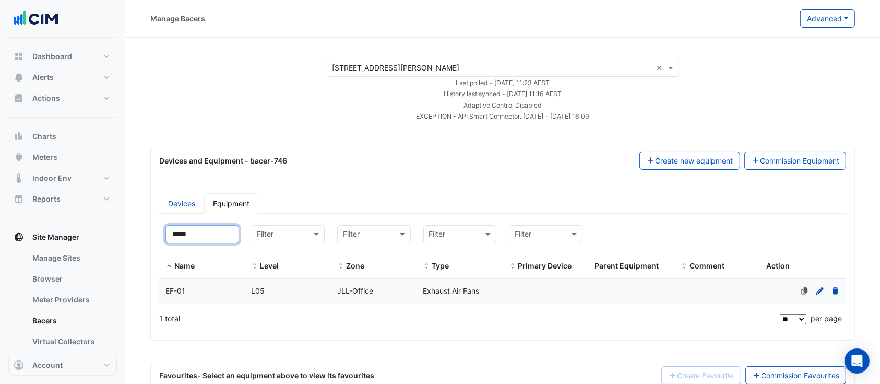
type input "*****"
click at [255, 273] on datatable-header-cell "Filter Level" at bounding box center [288, 249] width 86 height 60
click at [271, 283] on datatable-body-cell "Level L05" at bounding box center [288, 291] width 86 height 25
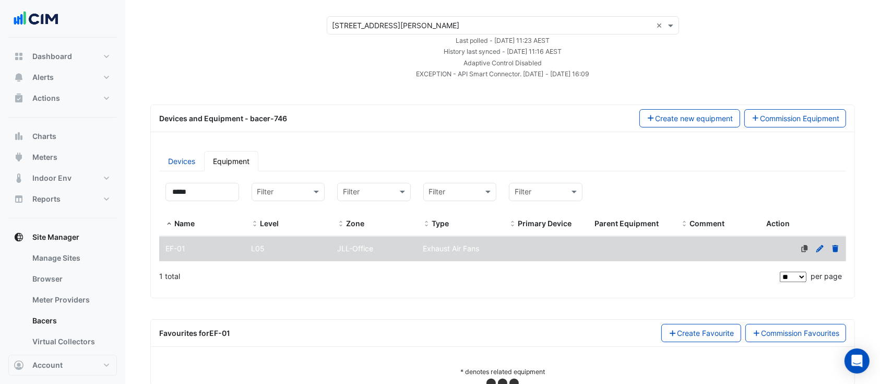
scroll to position [63, 0]
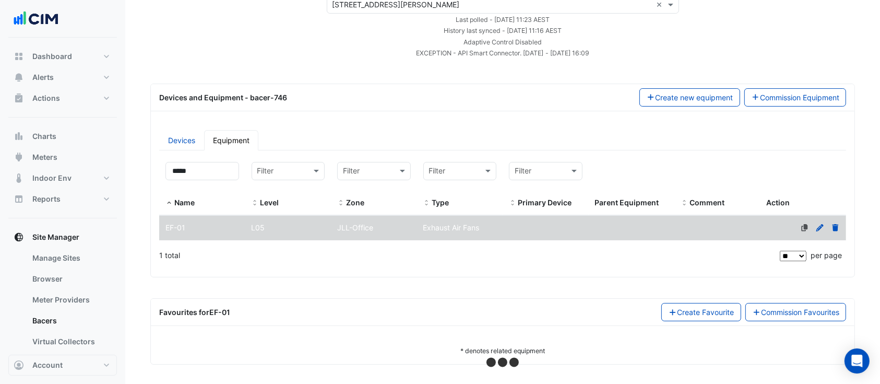
select select "**"
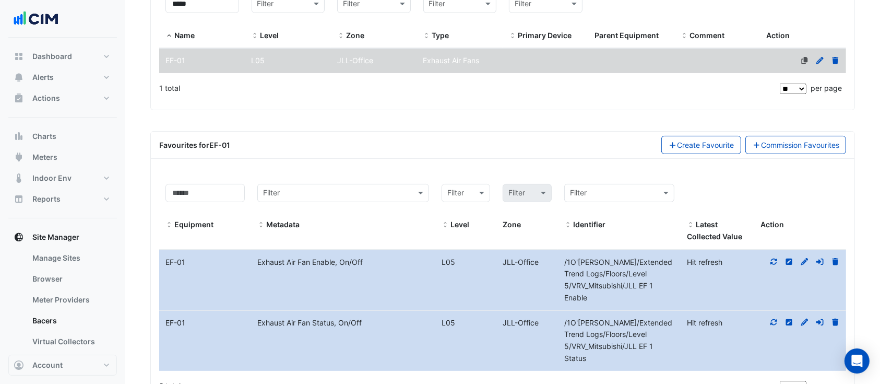
scroll to position [285, 0]
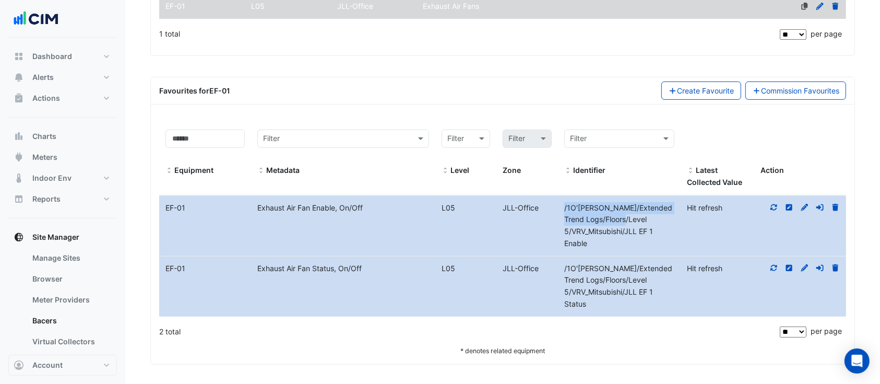
drag, startPoint x: 561, startPoint y: 199, endPoint x: 653, endPoint y: 222, distance: 94.2
click at [653, 222] on datatable-body-cell "Identifier /1O'Connell/Extended Trend Logs/Floors/Level 5/VRV_Mitsubishi/JLL EF…" at bounding box center [619, 226] width 123 height 60
click at [631, 230] on span "/1O'Connell/Extended Trend Logs/Floors/Level 5/VRV_Mitsubishi/JLL EF 1 Enable" at bounding box center [619, 225] width 108 height 44
drag, startPoint x: 583, startPoint y: 243, endPoint x: 554, endPoint y: 219, distance: 37.4
click at [554, 223] on div "Equipment Name EF-01 Metadata Exhaust Air Fan Enable, On/Off Level L05 JLL-Offi…" at bounding box center [502, 226] width 687 height 60
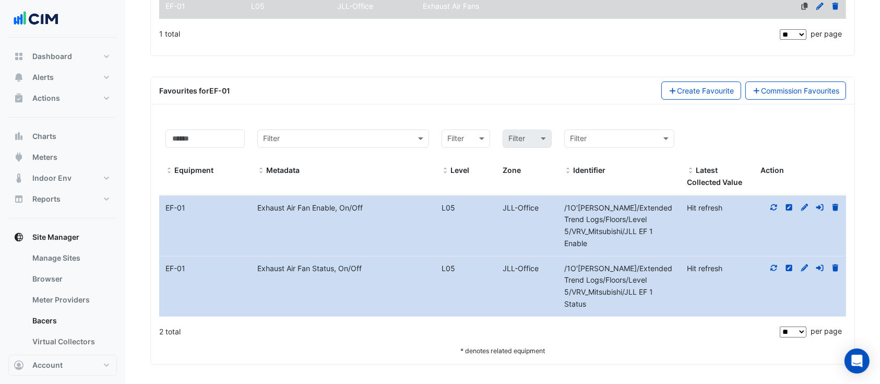
click at [779, 208] on div at bounding box center [801, 208] width 92 height 12
click at [775, 206] on icon at bounding box center [774, 207] width 9 height 7
click at [776, 268] on icon at bounding box center [774, 268] width 7 height 6
drag, startPoint x: 602, startPoint y: 296, endPoint x: 567, endPoint y: 265, distance: 46.3
click at [567, 265] on div "/1O'Connell/Extended Trend Logs/Floors/Level 5/VRV_Mitsubishi/JLL EF 1 Status" at bounding box center [619, 287] width 123 height 48
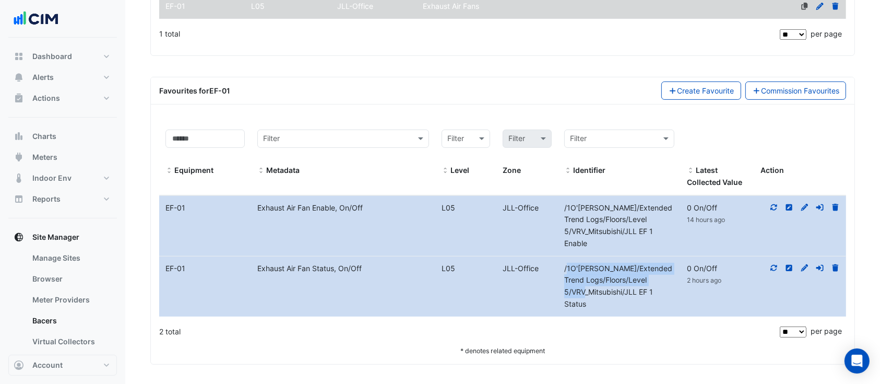
click at [567, 265] on span "/1O'Connell/Extended Trend Logs/Floors/Level 5/VRV_Mitsubishi/JLL EF 1 Status" at bounding box center [619, 286] width 108 height 44
drag, startPoint x: 619, startPoint y: 224, endPoint x: 656, endPoint y: 237, distance: 39.6
click at [656, 236] on div "/1O'Connell/Extended Trend Logs/Floors/Level 5/VRV_Mitsubishi/JLL EF 1 Enable" at bounding box center [619, 226] width 123 height 48
drag, startPoint x: 656, startPoint y: 239, endPoint x: 617, endPoint y: 252, distance: 40.8
click at [655, 239] on div "/1O'Connell/Extended Trend Logs/Floors/Level 5/VRV_Mitsubishi/JLL EF 1 Enable" at bounding box center [619, 226] width 123 height 48
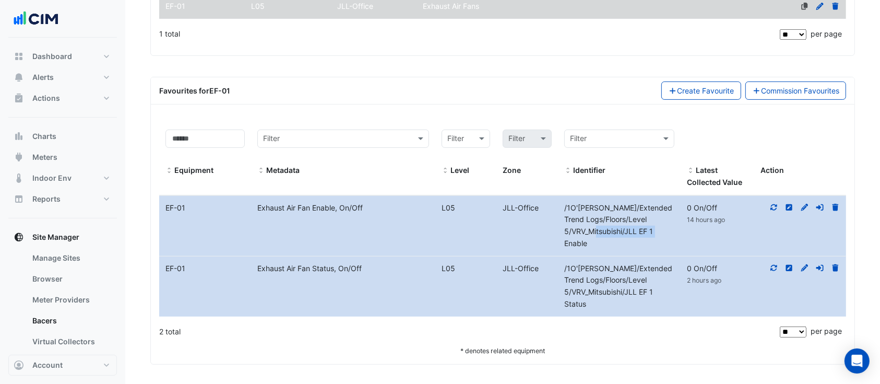
drag, startPoint x: 578, startPoint y: 244, endPoint x: 591, endPoint y: 248, distance: 13.1
click at [578, 243] on span "/1O'Connell/Extended Trend Logs/Floors/Level 5/VRV_Mitsubishi/JLL EF 1 Enable" at bounding box center [619, 225] width 108 height 44
click at [651, 293] on div "/1O'Connell/Extended Trend Logs/Floors/Level 5/VRV_Mitsubishi/JLL EF 1 Status" at bounding box center [619, 287] width 123 height 48
drag, startPoint x: 639, startPoint y: 295, endPoint x: 658, endPoint y: 295, distance: 18.8
click at [658, 295] on div "/1O'Connell/Extended Trend Logs/Floors/Level 5/VRV_Mitsubishi/JLL EF 1 Status" at bounding box center [619, 287] width 123 height 48
